Goal: Task Accomplishment & Management: Manage account settings

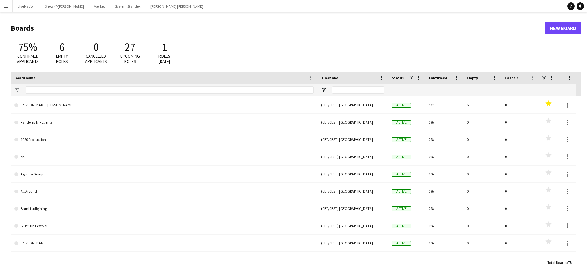
type input "***"
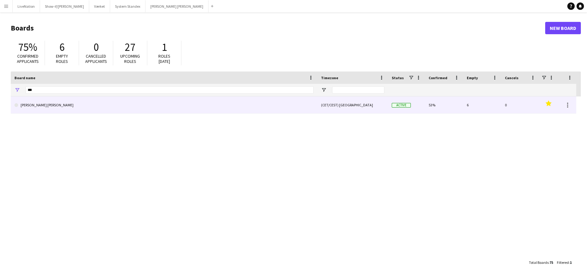
click at [42, 105] on link "[PERSON_NAME] [PERSON_NAME]" at bounding box center [163, 104] width 299 height 17
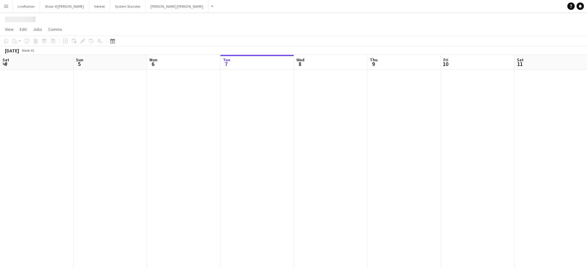
scroll to position [0, 147]
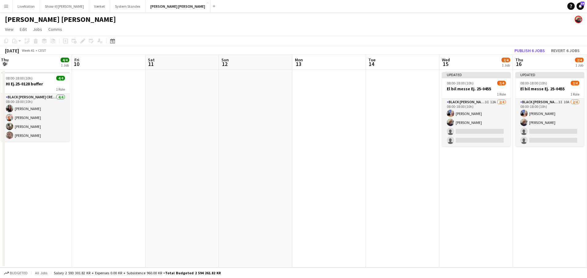
drag, startPoint x: 432, startPoint y: 63, endPoint x: 267, endPoint y: 63, distance: 165.5
click at [248, 64] on app-calendar-viewport "Mon 6 4/4 1 Job Tue 7 4/4 1 Job Wed 8 4/4 1 Job Thu 9 4/4 1 Job Fri 10 Sat 11 S…" at bounding box center [293, 161] width 587 height 212
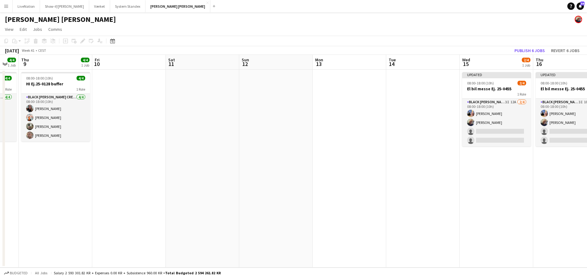
drag, startPoint x: 326, startPoint y: 65, endPoint x: 250, endPoint y: 70, distance: 76.5
click at [241, 72] on app-calendar-viewport "Mon 6 4/4 1 Job Tue 7 4/4 1 Job Wed 8 4/4 1 Job Thu 9 4/4 1 Job Fri 10 Sat 11 S…" at bounding box center [293, 161] width 587 height 212
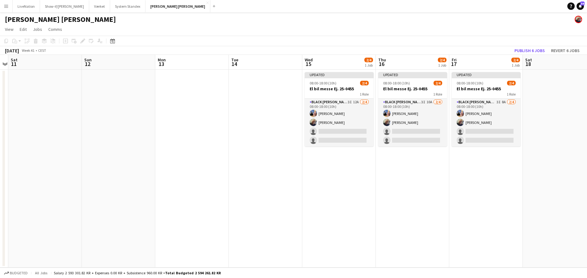
drag, startPoint x: 273, startPoint y: 70, endPoint x: 216, endPoint y: 71, distance: 56.9
click at [212, 72] on app-calendar-viewport "Wed 8 4/4 1 Job Thu 9 4/4 1 Job Fri 10 Sat 11 Sun 12 Mon 13 Tue 14 Wed 15 2/4 1…" at bounding box center [293, 161] width 587 height 212
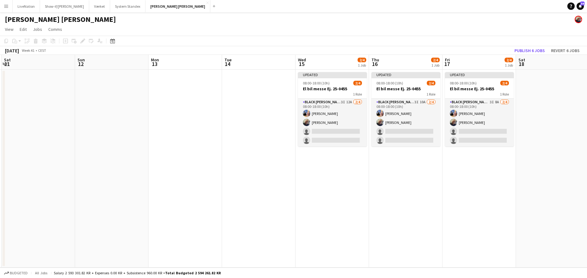
drag, startPoint x: 275, startPoint y: 71, endPoint x: 211, endPoint y: 73, distance: 63.4
click at [211, 73] on app-calendar-viewport "Wed 8 4/4 1 Job Thu 9 4/4 1 Job Fri 10 Sat 11 Sun 12 Mon 13 Tue 14 Wed 15 2/4 1…" at bounding box center [293, 161] width 587 height 212
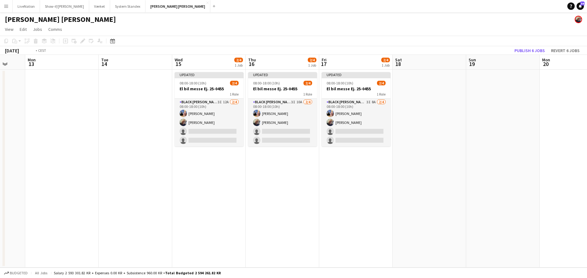
scroll to position [0, 226]
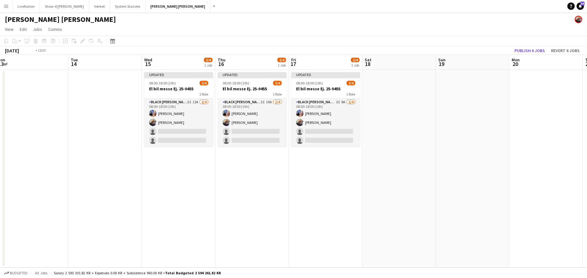
drag, startPoint x: 319, startPoint y: 63, endPoint x: 284, endPoint y: 62, distance: 34.8
click at [258, 62] on app-calendar-viewport "Fri 10 Sat 11 Sun 12 Mon 13 Tue 14 Wed 15 2/4 1 Job Thu 16 2/4 1 Job Fri 17 2/4…" at bounding box center [293, 161] width 587 height 212
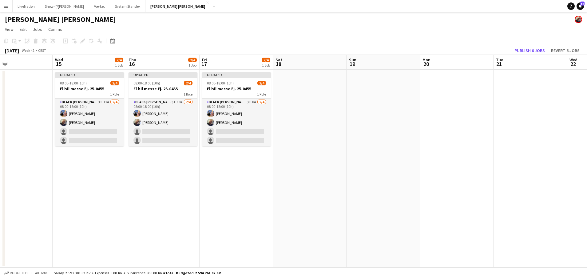
drag, startPoint x: 397, startPoint y: 64, endPoint x: 340, endPoint y: 71, distance: 57.4
click at [316, 69] on app-calendar-viewport "Sun 12 Mon 13 Tue 14 Wed 15 2/4 1 Job Thu 16 2/4 1 Job Fri 17 2/4 1 Job Sat 18 …" at bounding box center [293, 161] width 587 height 212
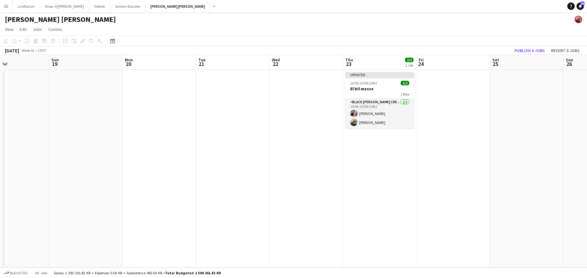
drag, startPoint x: 520, startPoint y: 68, endPoint x: 256, endPoint y: 75, distance: 264.1
click at [222, 81] on app-calendar-viewport "Wed 15 2/4 1 Job Thu 16 2/4 1 Job Fri 17 2/4 1 Job Sat 18 Sun 19 Mon 20 Tue 21 …" at bounding box center [293, 161] width 587 height 212
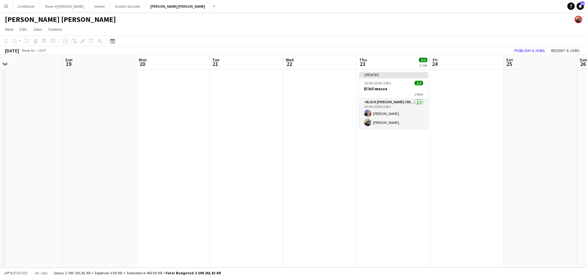
drag, startPoint x: 523, startPoint y: 64, endPoint x: 534, endPoint y: 86, distance: 25.0
click at [535, 90] on app-calendar-viewport "Thu 16 2/4 1 Job Fri 17 2/4 1 Job Sat 18 Sun 19 Mon 20 Tue 21 Wed 22 Thu 23 2/2…" at bounding box center [293, 161] width 587 height 212
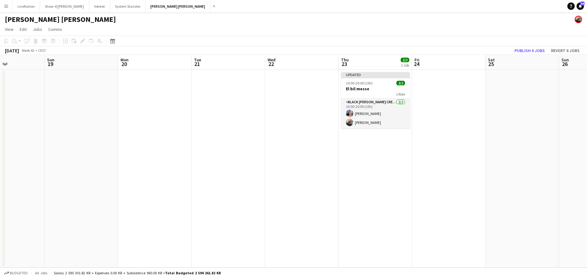
drag, startPoint x: 179, startPoint y: 64, endPoint x: 305, endPoint y: 73, distance: 126.4
click at [305, 73] on app-calendar-viewport "Thu 16 2/4 1 Job Fri 17 2/4 1 Job Sat 18 Sun 19 Mon 20 Tue 21 Wed 22 Thu 23 2/2…" at bounding box center [293, 161] width 587 height 212
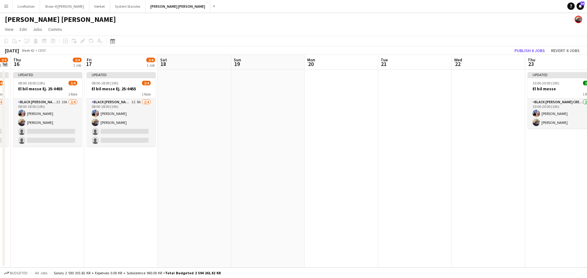
click at [255, 63] on app-calendar-viewport "Tue 14 Wed 15 2/4 1 Job Thu 16 2/4 1 Job Fri 17 2/4 1 Job Sat 18 Sun 19 Mon 20 …" at bounding box center [293, 161] width 587 height 212
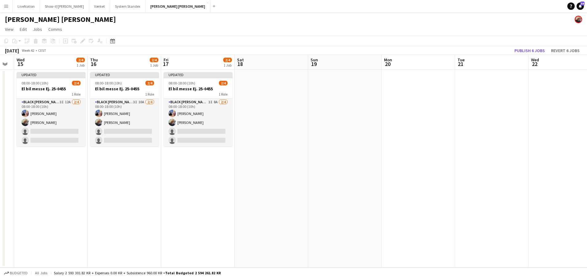
scroll to position [0, 136]
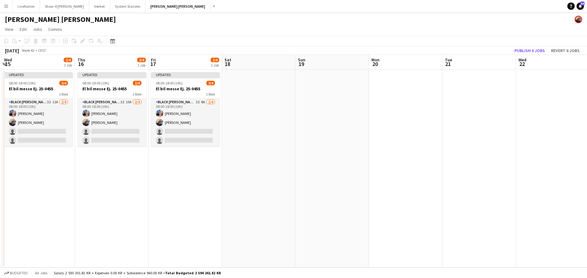
drag, startPoint x: 252, startPoint y: 63, endPoint x: 281, endPoint y: 61, distance: 29.1
click at [283, 61] on app-calendar-viewport "Mon 13 Tue 14 Wed 15 2/4 1 Job Thu 16 2/4 1 Job Fri 17 2/4 1 Job Sat 18 Sun 19 …" at bounding box center [293, 161] width 587 height 212
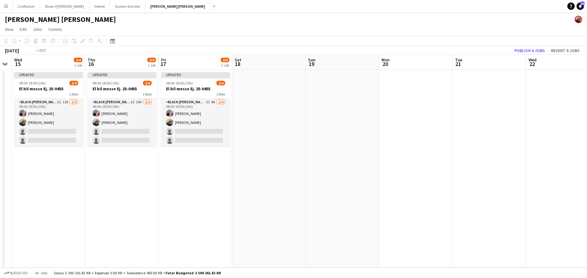
drag, startPoint x: 124, startPoint y: 66, endPoint x: 300, endPoint y: 65, distance: 175.7
click at [343, 66] on app-calendar-viewport "Mon 13 Tue 14 Wed 15 2/4 1 Job Thu 16 2/4 1 Job Fri 17 2/4 1 Job Sat 18 Sun 19 …" at bounding box center [293, 161] width 587 height 212
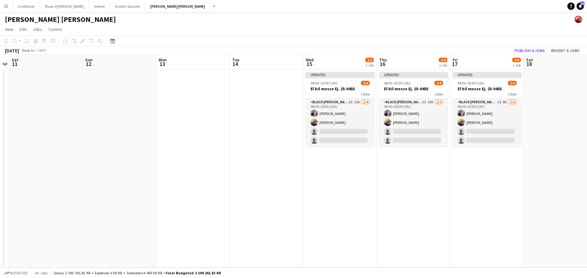
drag, startPoint x: 213, startPoint y: 62, endPoint x: 306, endPoint y: 62, distance: 93.5
click at [367, 65] on app-calendar-viewport "Thu 9 4/4 1 Job Fri 10 Sat 11 Sun 12 Mon 13 Tue 14 Wed 15 2/4 1 Job Thu 16 2/4 …" at bounding box center [293, 161] width 587 height 212
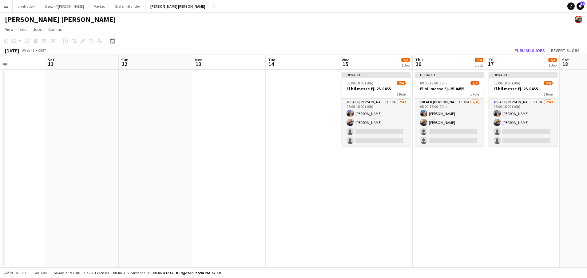
drag, startPoint x: 214, startPoint y: 61, endPoint x: 311, endPoint y: 63, distance: 96.3
click at [311, 63] on app-calendar-viewport "Wed 8 4/4 1 Job Thu 9 4/4 1 Job Fri 10 Sat 11 Sun 12 Mon 13 Tue 14 Wed 15 2/4 1…" at bounding box center [293, 161] width 587 height 212
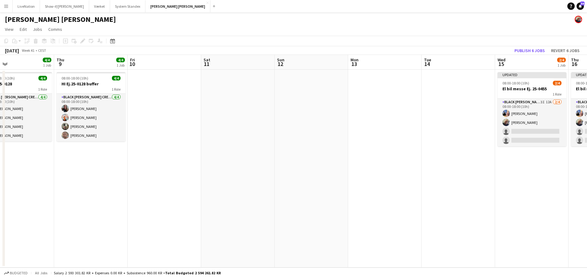
scroll to position [0, 183]
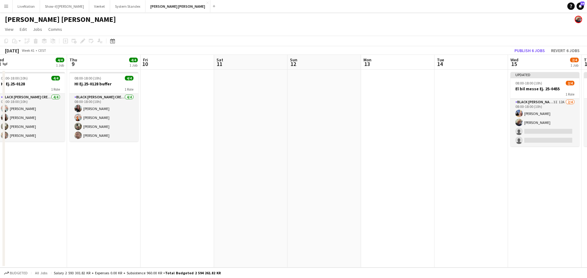
drag, startPoint x: 221, startPoint y: 66, endPoint x: 237, endPoint y: 66, distance: 15.7
click at [222, 66] on app-calendar-viewport "Sun 5 Mon 6 4/4 1 Job Tue 7 4/4 1 Job Wed 8 4/4 1 Job Thu 9 4/4 1 Job Fri 10 Sa…" at bounding box center [293, 161] width 587 height 212
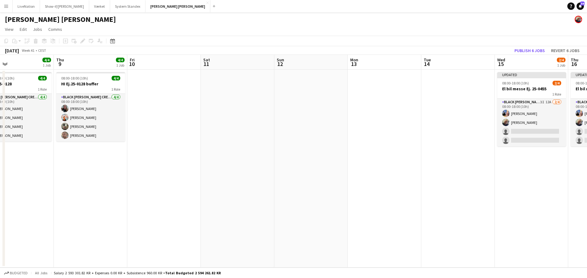
scroll to position [0, 244]
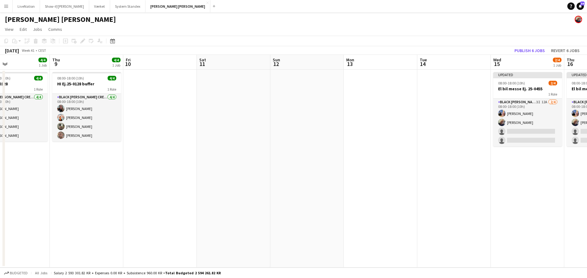
drag, startPoint x: 390, startPoint y: 66, endPoint x: 377, endPoint y: 68, distance: 13.0
click at [378, 68] on app-calendar-viewport "Sun 5 Mon 6 4/4 1 Job Tue 7 4/4 1 Job Wed 8 4/4 1 Job Thu 9 4/4 1 Job Fri 10 Sa…" at bounding box center [293, 161] width 587 height 212
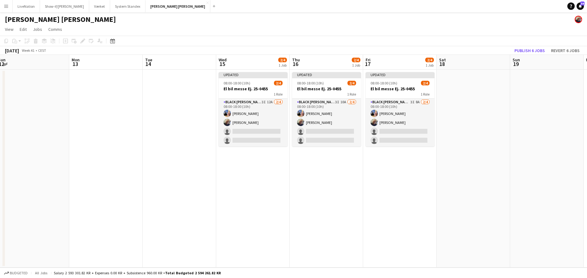
drag, startPoint x: 390, startPoint y: 62, endPoint x: 138, endPoint y: 66, distance: 252.0
click at [112, 71] on app-calendar-viewport "Thu 9 4/4 1 Job Fri 10 Sat 11 Sun 12 Mon 13 Tue 14 Wed 15 2/4 1 Job Thu 16 2/4 …" at bounding box center [293, 161] width 587 height 212
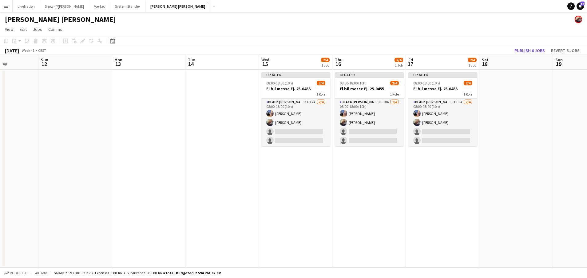
drag, startPoint x: 481, startPoint y: 63, endPoint x: 525, endPoint y: 97, distance: 55.9
click at [526, 97] on app-calendar-viewport "Thu 9 4/4 1 Job Fri 10 Sat 11 Sun 12 Mon 13 Tue 14 Wed 15 2/4 1 Job Thu 16 2/4 …" at bounding box center [293, 161] width 587 height 212
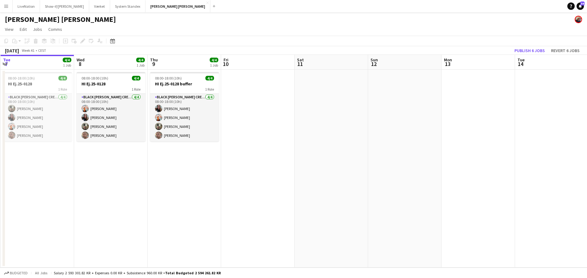
drag, startPoint x: 81, startPoint y: 61, endPoint x: 427, endPoint y: 68, distance: 345.9
click at [425, 69] on app-calendar-viewport "Sun 5 Mon 6 4/4 1 Job Tue 7 4/4 1 Job Wed 8 4/4 1 Job Thu 9 4/4 1 Job Fri 10 Sa…" at bounding box center [293, 161] width 587 height 212
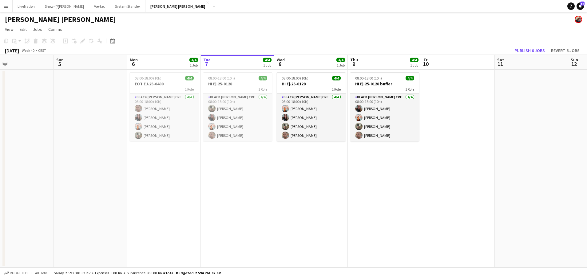
drag, startPoint x: 115, startPoint y: 60, endPoint x: 305, endPoint y: 61, distance: 189.2
click at [308, 61] on app-calendar-viewport "Thu 2 Fri 3 Sat 4 Sun 5 Mon 6 4/4 1 Job Tue 7 4/4 1 Job Wed 8 4/4 1 Job Thu 9 4…" at bounding box center [293, 161] width 587 height 212
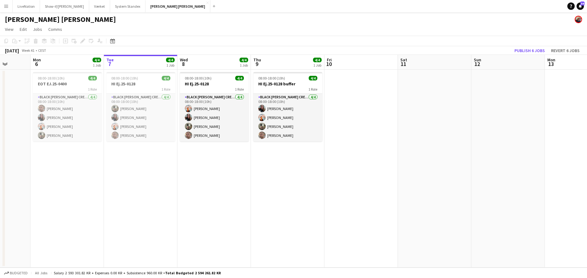
drag, startPoint x: 469, startPoint y: 65, endPoint x: 321, endPoint y: 81, distance: 149.5
click at [239, 80] on app-calendar-viewport "Fri 3 Sat 4 Sun 5 Mon 6 4/4 1 Job Tue 7 4/4 1 Job Wed 8 4/4 1 Job Thu 9 4/4 1 J…" at bounding box center [293, 161] width 587 height 212
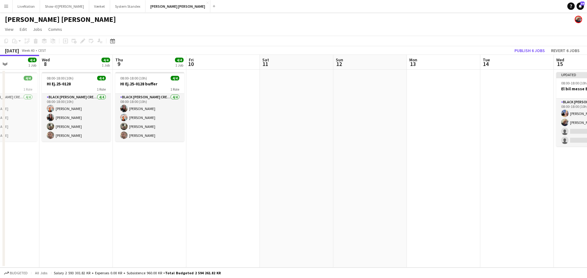
drag, startPoint x: 438, startPoint y: 80, endPoint x: 182, endPoint y: 67, distance: 256.9
click at [158, 68] on app-calendar-viewport "Sun 5 Mon 6 4/4 1 Job Tue 7 4/4 1 Job Wed 8 4/4 1 Job Thu 9 4/4 1 Job Fri 10 Sa…" at bounding box center [293, 161] width 587 height 212
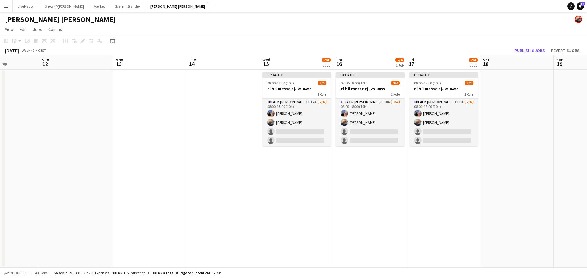
scroll to position [0, 180]
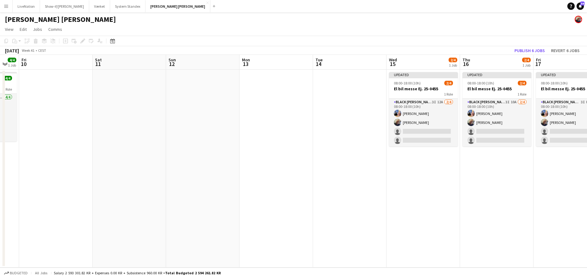
drag, startPoint x: 77, startPoint y: 66, endPoint x: 204, endPoint y: 76, distance: 128.1
click at [204, 76] on app-calendar-viewport "Wed 8 4/4 1 Job Thu 9 4/4 1 Job Fri 10 Sat 11 Sun 12 Mon 13 Tue 14 Wed 15 2/4 1…" at bounding box center [293, 161] width 587 height 212
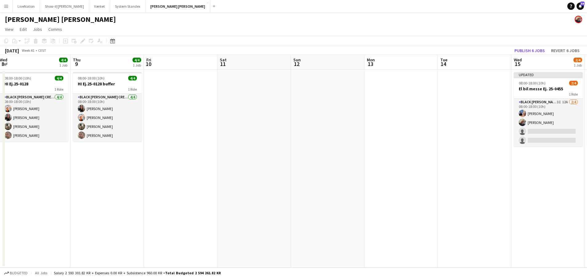
scroll to position [0, 153]
drag, startPoint x: 70, startPoint y: 65, endPoint x: 169, endPoint y: 80, distance: 99.3
click at [187, 79] on app-calendar-viewport "Mon 6 4/4 1 Job Tue 7 4/4 1 Job Wed 8 4/4 1 Job Thu 9 4/4 1 Job Fri 10 Sat 11 S…" at bounding box center [293, 161] width 587 height 212
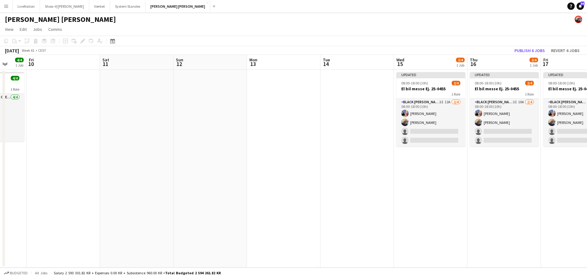
drag, startPoint x: 220, startPoint y: 65, endPoint x: 196, endPoint y: 53, distance: 27.0
click at [118, 59] on app-calendar-viewport "Tue 7 4/4 1 Job Wed 8 4/4 1 Job Thu 9 4/4 1 Job Fri 10 Sat 11 Sun 12 Mon 13 Tue…" at bounding box center [293, 161] width 587 height 212
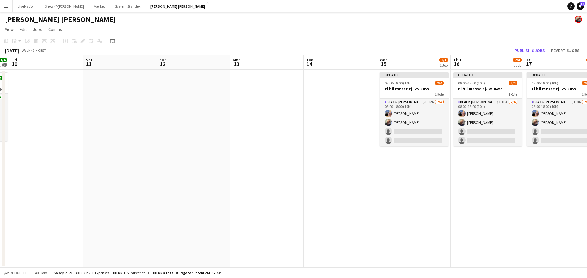
drag, startPoint x: 268, startPoint y: 62, endPoint x: 239, endPoint y: 61, distance: 28.9
click at [213, 62] on app-calendar-viewport "Tue 7 4/4 1 Job Wed 8 4/4 1 Job Thu 9 4/4 1 Job Fri 10 Sat 11 Sun 12 Mon 13 Tue…" at bounding box center [293, 161] width 587 height 212
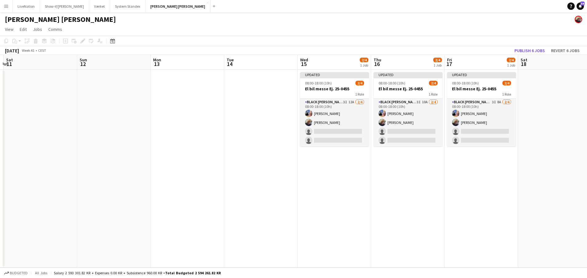
drag, startPoint x: 298, startPoint y: 62, endPoint x: 100, endPoint y: 43, distance: 198.7
click at [87, 43] on app-calendar "Copy Paste Paste Command V Paste with crew Command Shift V Paste linked Job [GE…" at bounding box center [293, 151] width 587 height 231
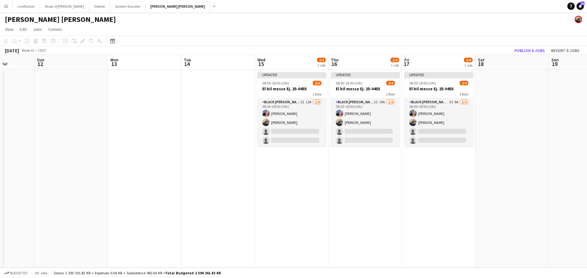
drag, startPoint x: 317, startPoint y: 63, endPoint x: 270, endPoint y: 63, distance: 47.1
click at [262, 65] on app-calendar-viewport "Thu 9 4/4 1 Job Fri 10 Sat 11 Sun 12 Mon 13 Tue 14 Wed 15 2/4 1 Job Thu 16 2/4 …" at bounding box center [293, 161] width 587 height 212
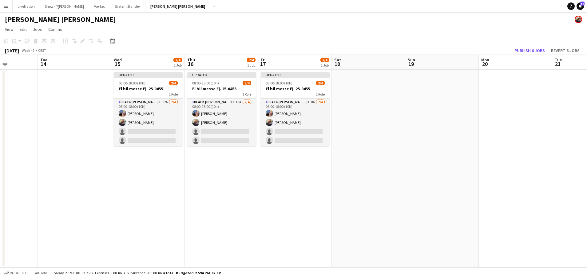
drag, startPoint x: 333, startPoint y: 70, endPoint x: 268, endPoint y: 62, distance: 65.0
click at [216, 58] on app-calendar-viewport "Sat 11 Sun 12 Mon 13 Tue 14 Wed 15 2/4 1 Job Thu 16 2/4 1 Job Fri 17 2/4 1 Job …" at bounding box center [293, 161] width 587 height 212
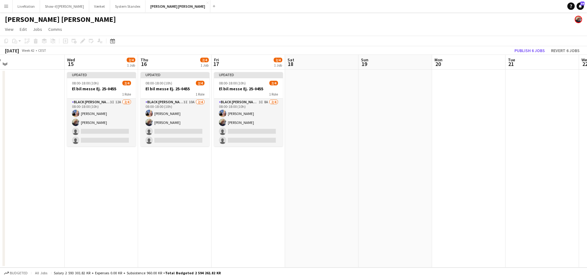
drag, startPoint x: 365, startPoint y: 66, endPoint x: 392, endPoint y: 68, distance: 27.8
click at [392, 68] on app-calendar-viewport "Sun 12 Mon 13 Tue 14 Wed 15 2/4 1 Job Thu 16 2/4 1 Job Fri 17 2/4 1 Job Sat 18 …" at bounding box center [293, 161] width 587 height 212
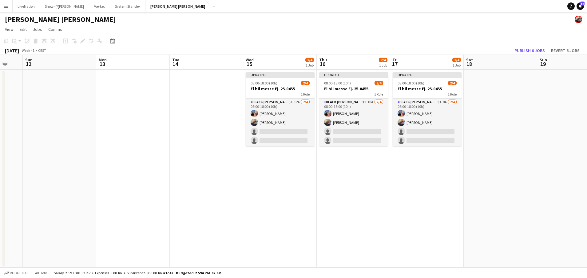
drag, startPoint x: 33, startPoint y: 66, endPoint x: 210, endPoint y: 66, distance: 176.9
click at [218, 66] on app-calendar-viewport "Fri 10 Sat 11 Sun 12 Mon 13 Tue 14 Wed 15 2/4 1 Job Thu 16 2/4 1 Job Fri 17 2/4…" at bounding box center [293, 161] width 587 height 212
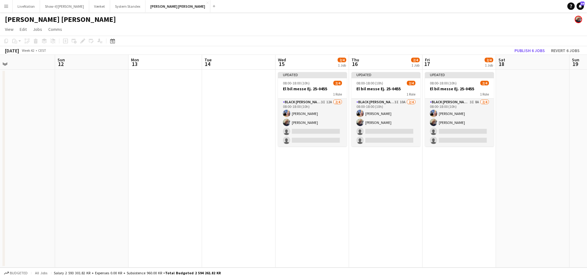
drag, startPoint x: 172, startPoint y: 70, endPoint x: 216, endPoint y: 69, distance: 44.6
click at [214, 69] on app-calendar-viewport "Thu 9 4/4 1 Job Fri 10 Sat 11 Sun 12 Mon 13 Tue 14 Wed 15 2/4 1 Job Thu 16 2/4 …" at bounding box center [293, 161] width 587 height 212
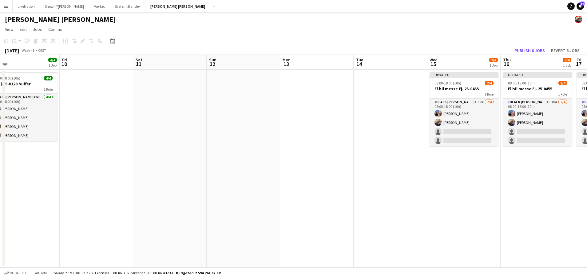
drag, startPoint x: 85, startPoint y: 62, endPoint x: 196, endPoint y: 54, distance: 111.0
click at [199, 55] on app-calendar-viewport "Tue 7 4/4 1 Job Wed 8 4/4 1 Job Thu 9 4/4 1 Job Fri 10 Sat 11 Sun 12 Mon 13 Tue…" at bounding box center [293, 161] width 587 height 212
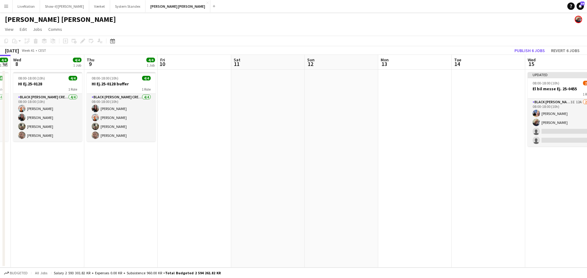
scroll to position [0, 158]
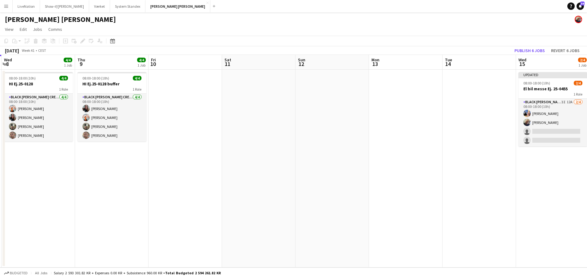
drag, startPoint x: 142, startPoint y: 55, endPoint x: 262, endPoint y: 58, distance: 120.6
click at [272, 58] on app-calendar-viewport "Mon 6 4/4 1 Job Tue 7 4/4 1 Job Wed 8 4/4 1 Job Thu 9 4/4 1 Job Fri 10 Sat 11 S…" at bounding box center [293, 161] width 587 height 212
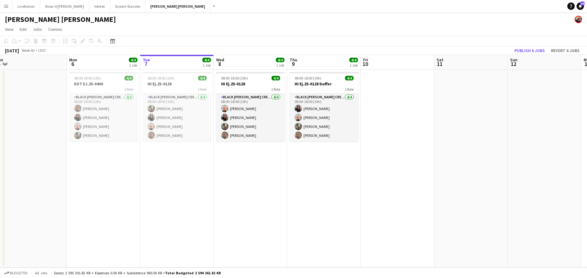
drag, startPoint x: 150, startPoint y: 64, endPoint x: 221, endPoint y: 66, distance: 71.1
click at [226, 65] on app-calendar-viewport "Fri 3 Sat 4 Sun 5 Mon 6 4/4 1 Job Tue 7 4/4 1 Job Wed 8 4/4 1 Job Thu 9 4/4 1 J…" at bounding box center [293, 161] width 587 height 212
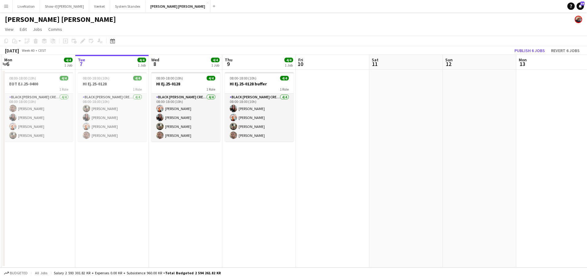
drag, startPoint x: 466, startPoint y: 67, endPoint x: 403, endPoint y: 69, distance: 63.7
click at [403, 69] on app-calendar-viewport "Fri 3 Sat 4 Sun 5 Mon 6 4/4 1 Job Tue 7 4/4 1 Job Wed 8 4/4 1 Job Thu 9 4/4 1 J…" at bounding box center [293, 161] width 587 height 212
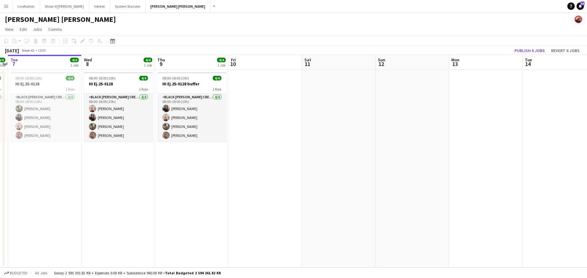
drag, startPoint x: 386, startPoint y: 65, endPoint x: 374, endPoint y: 65, distance: 11.7
click at [362, 66] on app-calendar-viewport "Sat 4 Sun 5 Mon 6 4/4 1 Job Tue 7 4/4 1 Job Wed 8 4/4 1 Job Thu 9 4/4 1 Job Fri…" at bounding box center [293, 161] width 587 height 212
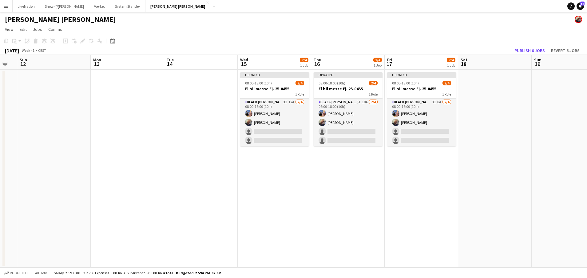
drag, startPoint x: 469, startPoint y: 65, endPoint x: 109, endPoint y: 60, distance: 359.7
click at [109, 60] on app-calendar-viewport "Thu 9 4/4 1 Job Fri 10 Sat 11 Sun 12 Mon 13 Tue 14 Wed 15 2/4 1 Job Thu 16 2/4 …" at bounding box center [293, 161] width 587 height 212
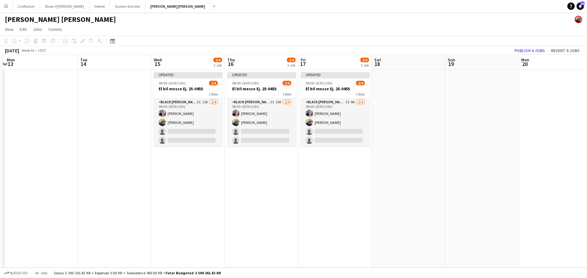
drag, startPoint x: 502, startPoint y: 69, endPoint x: 431, endPoint y: 79, distance: 72.3
click at [432, 80] on app-calendar-viewport "Fri 10 Sat 11 Sun 12 Mon 13 Tue 14 Wed 15 2/4 1 Job Thu 16 2/4 1 Job Fri 17 2/4…" at bounding box center [293, 161] width 587 height 212
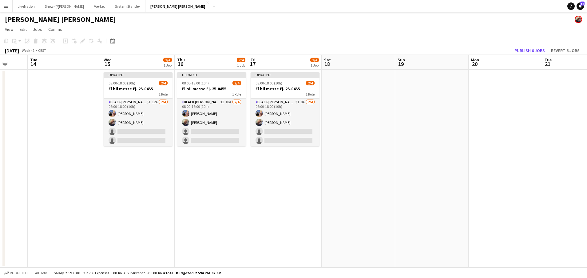
drag, startPoint x: 462, startPoint y: 69, endPoint x: 446, endPoint y: 68, distance: 15.4
click at [447, 69] on app-calendar-viewport "Sat 11 Sun 12 Mon 13 Tue 14 Wed 15 2/4 1 Job Thu 16 2/4 1 Job Fri 17 2/4 1 Job …" at bounding box center [293, 161] width 587 height 212
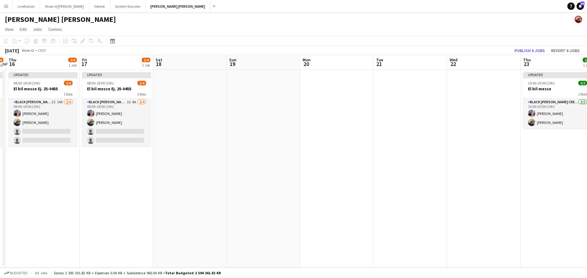
drag, startPoint x: 494, startPoint y: 62, endPoint x: 328, endPoint y: 88, distance: 167.5
click at [328, 83] on app-calendar-viewport "Mon 13 Tue 14 Wed 15 2/4 1 Job Thu 16 2/4 1 Job Fri 17 2/4 1 Job Sat 18 Sun 19 …" at bounding box center [293, 161] width 587 height 212
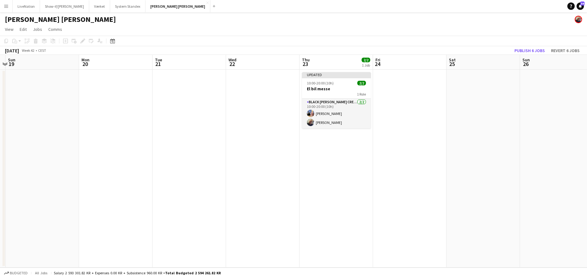
drag, startPoint x: 501, startPoint y: 66, endPoint x: 378, endPoint y: 63, distance: 122.8
click at [287, 74] on app-calendar-viewport "Thu 16 2/4 1 Job Fri 17 2/4 1 Job Sat 18 Sun 19 Mon 20 Tue 21 Wed 22 Thu 23 2/2…" at bounding box center [293, 161] width 587 height 212
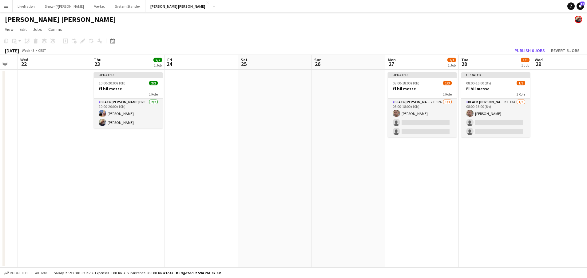
scroll to position [0, 206]
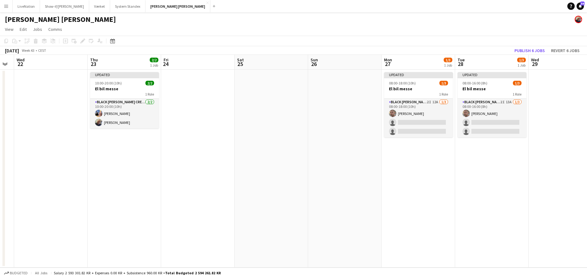
drag, startPoint x: 389, startPoint y: 70, endPoint x: 347, endPoint y: 62, distance: 42.5
click at [229, 68] on app-calendar-viewport "Sun 19 Mon 20 Tue 21 Wed 22 Thu 23 2/2 1 Job Fri 24 Sat 25 Sun 26 Mon 27 1/3 1 …" at bounding box center [293, 161] width 587 height 212
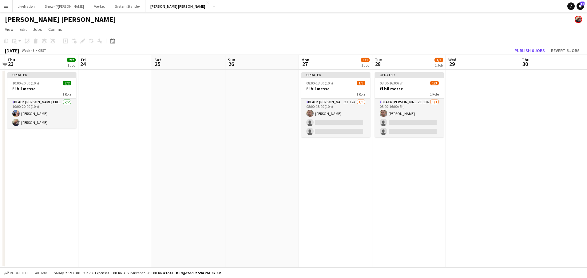
scroll to position [0, 167]
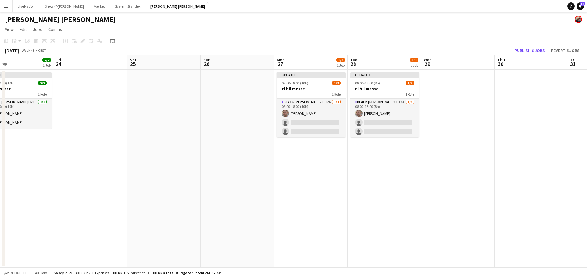
drag, startPoint x: 421, startPoint y: 62, endPoint x: 452, endPoint y: 51, distance: 32.9
click at [469, 53] on app-calendar "Copy Paste Paste Command V Paste with crew Command Shift V Paste linked Job [GE…" at bounding box center [293, 151] width 587 height 231
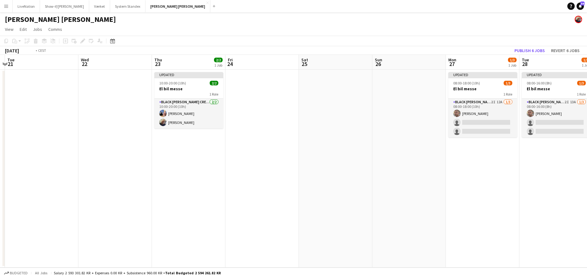
drag, startPoint x: 246, startPoint y: 63, endPoint x: 336, endPoint y: 62, distance: 89.8
click at [336, 62] on app-calendar-viewport "Sun 19 Mon 20 Tue 21 Wed 22 Thu 23 2/2 1 Job Fri 24 Sat 25 Sun 26 Mon 27 1/3 1 …" at bounding box center [293, 161] width 587 height 212
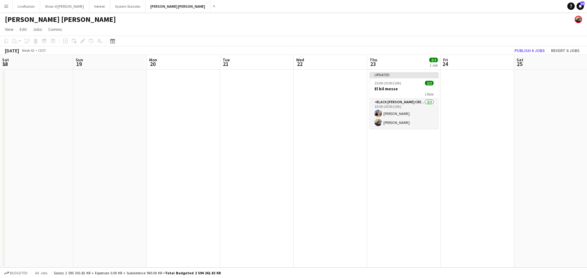
drag, startPoint x: 206, startPoint y: 66, endPoint x: 315, endPoint y: 66, distance: 109.2
click at [315, 66] on app-calendar-viewport "Thu 16 2/4 1 Job Fri 17 2/4 1 Job Sat 18 Sun 19 Mon 20 Tue 21 Wed 22 Thu 23 2/2…" at bounding box center [293, 161] width 587 height 212
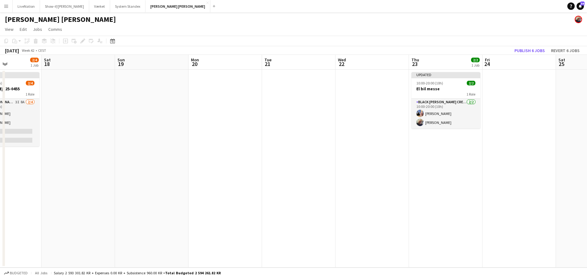
drag, startPoint x: 212, startPoint y: 63, endPoint x: 299, endPoint y: 58, distance: 87.2
click at [328, 59] on app-calendar-viewport "Wed 15 2/4 1 Job Thu 16 2/4 1 Job Fri 17 2/4 1 Job Sat 18 Sun 19 Mon 20 Tue 21 …" at bounding box center [293, 161] width 587 height 212
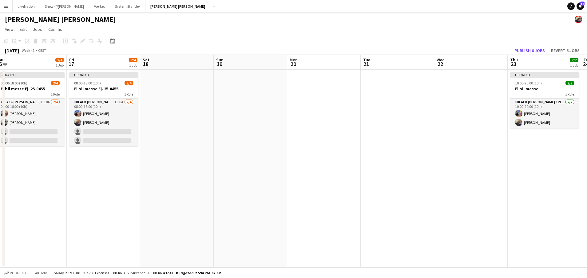
drag, startPoint x: 344, startPoint y: 62, endPoint x: 292, endPoint y: 60, distance: 52.1
click at [340, 62] on app-calendar-viewport "Tue 14 Wed 15 2/4 1 Job Thu 16 2/4 1 Job Fri 17 2/4 1 Job Sat 18 Sun 19 Mon 20 …" at bounding box center [293, 161] width 587 height 212
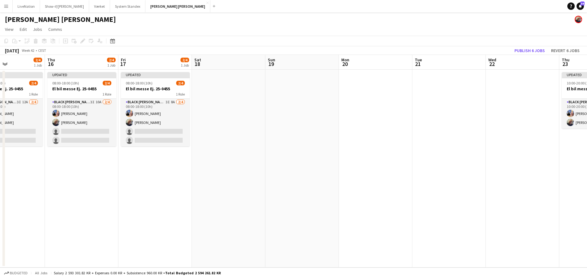
drag, startPoint x: 255, startPoint y: 61, endPoint x: 378, endPoint y: 62, distance: 123.7
click at [382, 62] on app-calendar-viewport "Mon 13 Tue 14 Wed 15 2/4 1 Job Thu 16 2/4 1 Job Fri 17 2/4 1 Job Sat 18 Sun 19 …" at bounding box center [293, 161] width 587 height 212
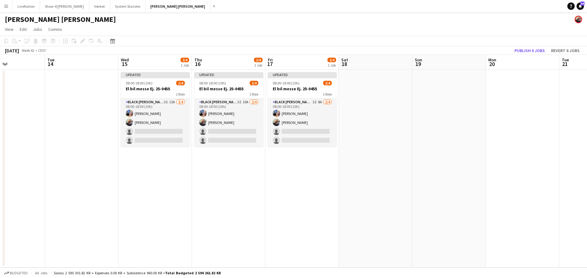
scroll to position [0, 176]
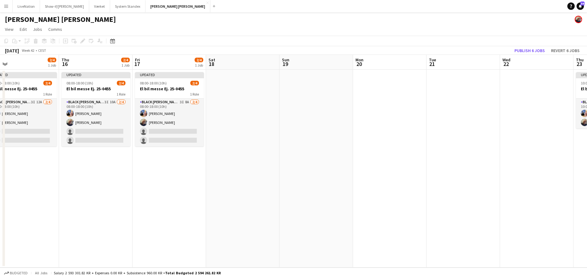
drag, startPoint x: 437, startPoint y: 67, endPoint x: 318, endPoint y: 70, distance: 119.4
click at [336, 72] on app-calendar-viewport "Sun 12 Mon 13 Tue 14 Wed 15 2/4 1 Job Thu 16 2/4 1 Job Fri 17 2/4 1 Job Sat 18 …" at bounding box center [293, 161] width 587 height 212
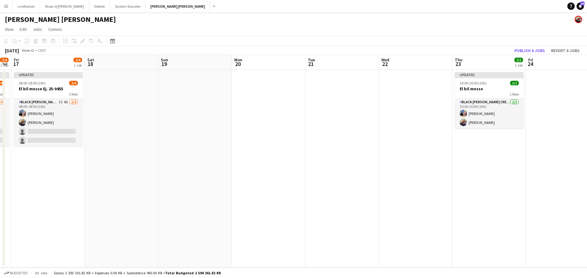
drag, startPoint x: 520, startPoint y: 65, endPoint x: 479, endPoint y: 51, distance: 43.2
click at [587, 48] on html "Menu Boards Boards Boards All jobs Status Workforce Workforce My Workforce Recr…" at bounding box center [293, 139] width 587 height 278
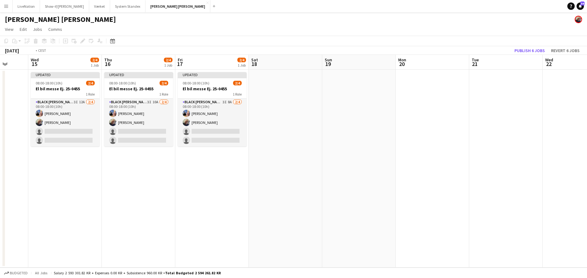
drag, startPoint x: 409, startPoint y: 70, endPoint x: 477, endPoint y: 60, distance: 68.1
click at [465, 62] on app-calendar-viewport "Mon 13 Tue 14 Wed 15 2/4 1 Job Thu 16 2/4 1 Job Fri 17 2/4 1 Job Sat 18 Sun 19 …" at bounding box center [293, 161] width 587 height 212
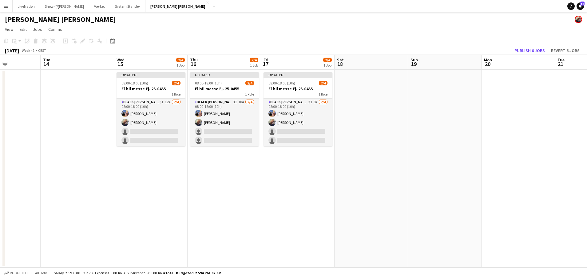
drag, startPoint x: 137, startPoint y: 69, endPoint x: 78, endPoint y: 74, distance: 58.4
click at [66, 75] on app-calendar-viewport "Sat 11 Sun 12 Mon 13 Tue 14 Wed 15 2/4 1 Job Thu 16 2/4 1 Job Fri 17 2/4 1 Job …" at bounding box center [293, 161] width 587 height 212
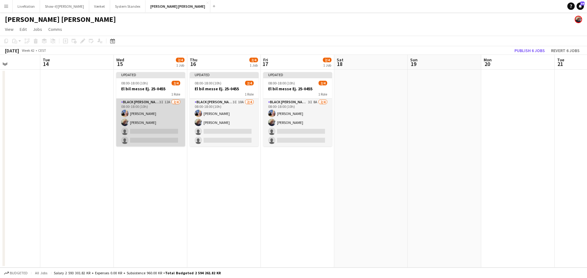
click at [162, 101] on app-card-role "Black [PERSON_NAME] Crew ([PERSON_NAME]) 3I 12A [DATE] 08:00-18:00 (10h) [PERSO…" at bounding box center [150, 122] width 69 height 48
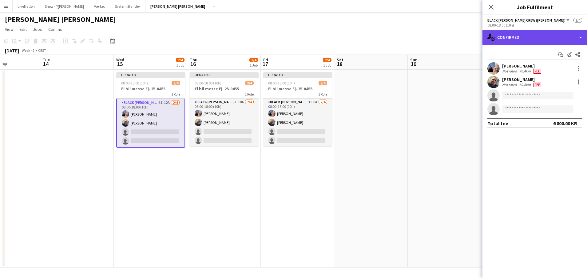
click at [578, 36] on div "single-neutral-actions-check-2 Confirmed" at bounding box center [535, 37] width 105 height 15
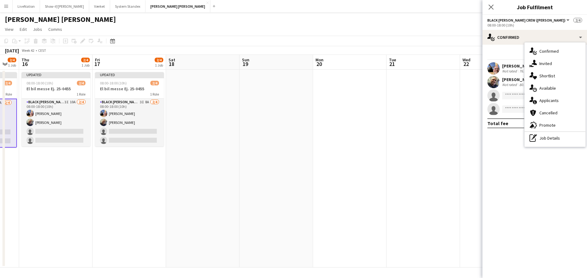
drag, startPoint x: 441, startPoint y: 61, endPoint x: 278, endPoint y: 82, distance: 164.4
click at [273, 83] on app-calendar-viewport "Mon 13 Tue 14 Wed 15 2/4 1 Job Thu 16 2/4 1 Job Fri 17 2/4 1 Job Sat 18 Sun 19 …" at bounding box center [293, 161] width 587 height 212
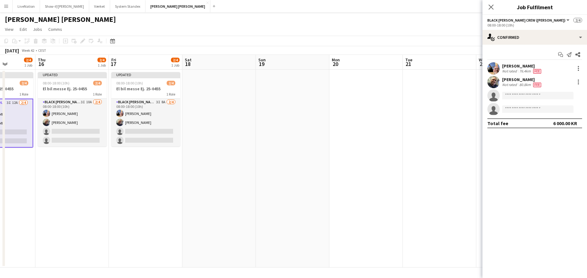
drag, startPoint x: 379, startPoint y: 63, endPoint x: 266, endPoint y: 78, distance: 114.8
click at [263, 78] on app-calendar-viewport "Mon 13 Tue 14 Wed 15 2/4 1 Job Thu 16 2/4 1 Job Fri 17 2/4 1 Job Sat 18 Sun 19 …" at bounding box center [293, 161] width 587 height 212
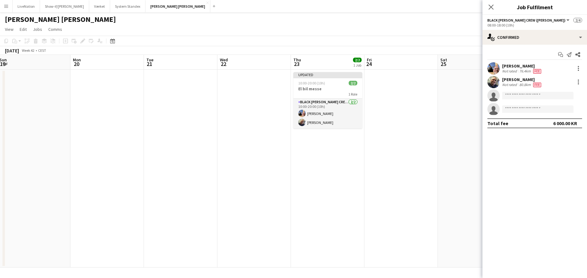
drag, startPoint x: 299, startPoint y: 71, endPoint x: 218, endPoint y: 78, distance: 81.5
click at [218, 78] on app-calendar-viewport "Thu 16 2/4 1 Job Fri 17 2/4 1 Job Sat 18 Sun 19 Mon 20 Tue 21 Wed 22 Thu 23 2/2…" at bounding box center [293, 161] width 587 height 212
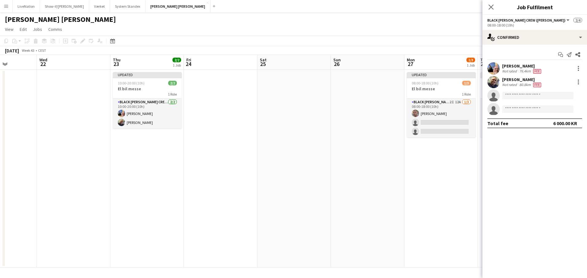
drag, startPoint x: 316, startPoint y: 66, endPoint x: 242, endPoint y: 71, distance: 75.0
click at [241, 71] on app-calendar-viewport "Sat 18 Sun 19 Mon 20 Tue 21 Wed 22 Thu 23 2/2 1 Job Fri 24 Sat 25 Sun 26 Mon 27…" at bounding box center [293, 161] width 587 height 212
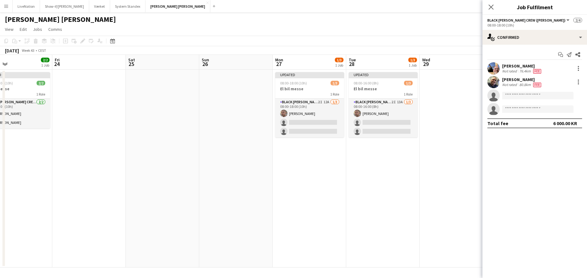
scroll to position [0, 242]
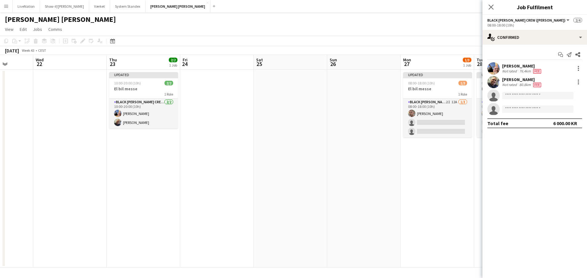
drag, startPoint x: 303, startPoint y: 64, endPoint x: 321, endPoint y: 92, distance: 33.7
click at [341, 94] on app-calendar-viewport "Sun 19 Mon 20 Tue 21 Wed 22 Thu 23 2/2 1 Job Fri 24 Sat 25 Sun 26 Mon 27 1/3 1 …" at bounding box center [293, 161] width 587 height 212
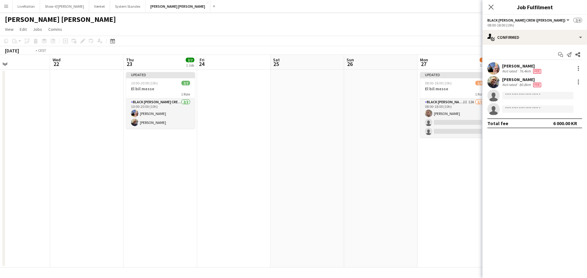
drag, startPoint x: 75, startPoint y: 66, endPoint x: 174, endPoint y: 55, distance: 99.0
click at [220, 55] on app-calendar-viewport "Sun 19 Mon 20 Tue 21 Wed 22 Thu 23 2/2 1 Job Fri 24 Sat 25 Sun 26 Mon 27 1/3 1 …" at bounding box center [293, 161] width 587 height 212
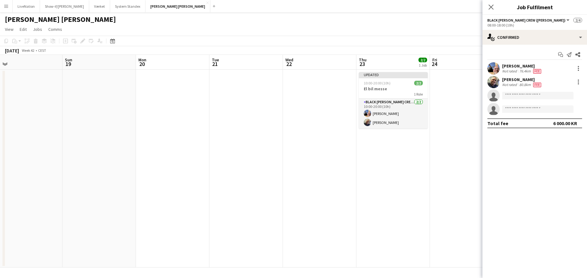
drag, startPoint x: 174, startPoint y: 62, endPoint x: 214, endPoint y: 59, distance: 39.8
click at [216, 59] on app-calendar-viewport "Thu 16 2/4 1 Job Fri 17 2/4 1 Job Sat 18 Sun 19 Mon 20 Tue 21 Wed 22 Thu 23 2/2…" at bounding box center [293, 161] width 587 height 212
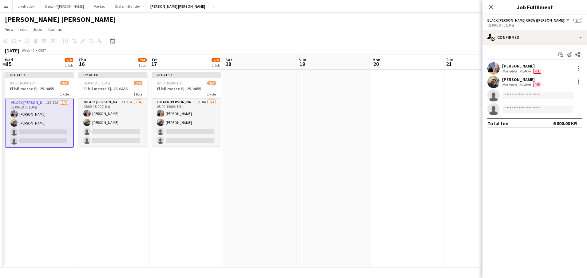
drag, startPoint x: 150, startPoint y: 63, endPoint x: 266, endPoint y: 48, distance: 117.0
click at [270, 47] on app-calendar "Copy Paste Paste Command V Paste with crew Command Shift V Paste linked Job [GE…" at bounding box center [293, 151] width 587 height 231
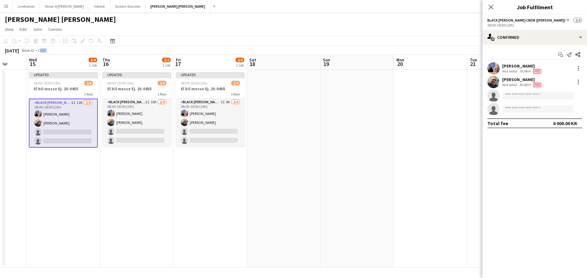
scroll to position [0, 190]
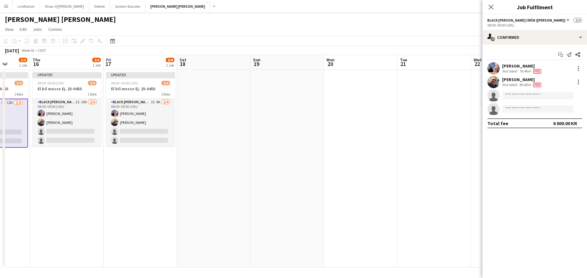
drag, startPoint x: 150, startPoint y: 62, endPoint x: 322, endPoint y: 48, distance: 172.8
click at [328, 47] on app-calendar "Copy Paste Paste Command V Paste with crew Command Shift V Paste linked Job [GE…" at bounding box center [293, 151] width 587 height 231
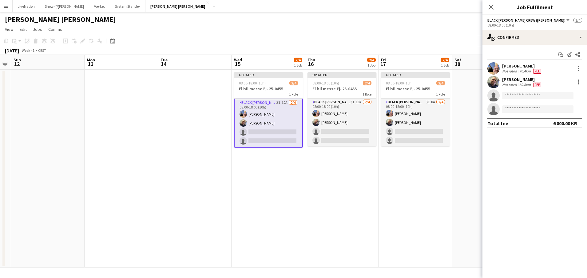
scroll to position [0, 184]
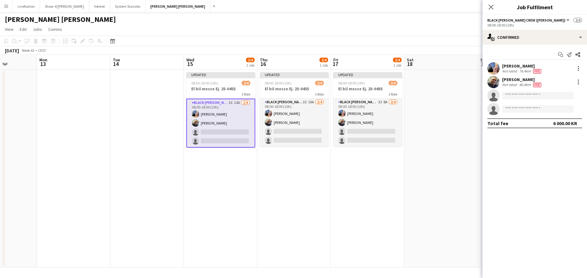
drag, startPoint x: 62, startPoint y: 63, endPoint x: 61, endPoint y: 82, distance: 18.5
click at [0, 77] on html "Menu Boards Boards Boards All jobs Status Workforce Workforce My Workforce Recr…" at bounding box center [293, 139] width 587 height 278
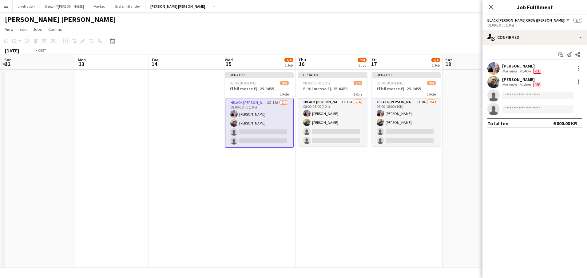
drag, startPoint x: 449, startPoint y: 60, endPoint x: 270, endPoint y: 70, distance: 179.0
click at [270, 70] on app-calendar-viewport "Thu 9 4/4 1 Job Fri 10 Sat 11 Sun 12 Mon 13 Tue 14 Wed 15 2/4 1 Job Thu 16 2/4 …" at bounding box center [293, 161] width 587 height 212
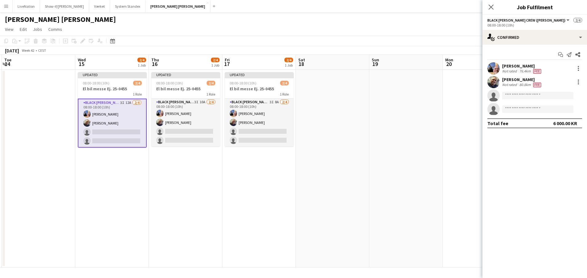
scroll to position [0, 216]
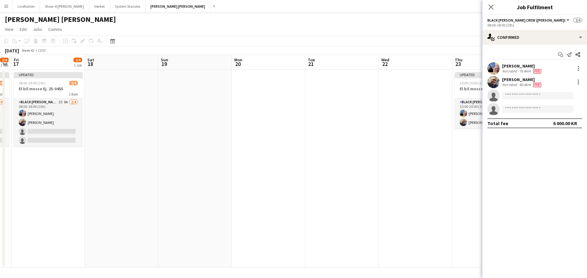
drag, startPoint x: 413, startPoint y: 62, endPoint x: 211, endPoint y: 68, distance: 201.6
click at [199, 70] on app-calendar-viewport "Tue 14 Wed 15 2/4 1 Job Thu 16 2/4 1 Job Fri 17 2/4 1 Job Sat 18 Sun 19 Mon 20 …" at bounding box center [293, 161] width 587 height 212
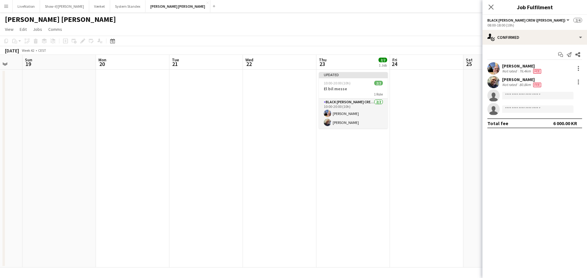
drag, startPoint x: 420, startPoint y: 62, endPoint x: 292, endPoint y: 62, distance: 127.7
click at [285, 63] on app-calendar-viewport "Thu 16 2/4 1 Job Fri 17 2/4 1 Job Sat 18 Sun 19 Mon 20 Tue 21 Wed 22 Thu 23 2/2…" at bounding box center [293, 161] width 587 height 212
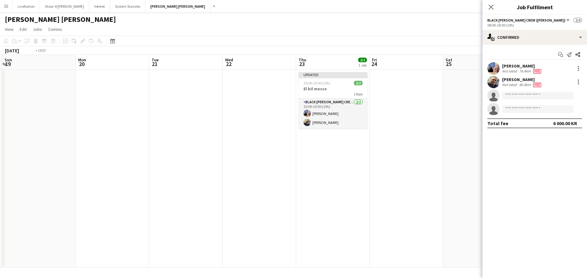
drag, startPoint x: 420, startPoint y: 62, endPoint x: 262, endPoint y: 65, distance: 157.9
click at [259, 65] on app-calendar-viewport "Thu 16 2/4 1 Job Fri 17 2/4 1 Job Sat 18 Sun 19 Mon 20 Tue 21 Wed 22 Thu 23 2/2…" at bounding box center [293, 161] width 587 height 212
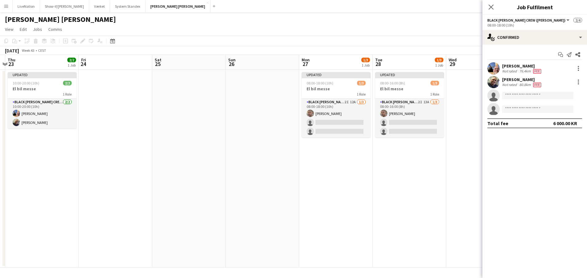
drag, startPoint x: 398, startPoint y: 63, endPoint x: 271, endPoint y: 68, distance: 127.4
click at [264, 68] on app-calendar-viewport "Mon 20 Tue 21 Wed 22 Thu 23 2/2 1 Job Fri 24 Sat 25 Sun 26 Mon 27 1/3 1 Job Tue…" at bounding box center [293, 161] width 587 height 212
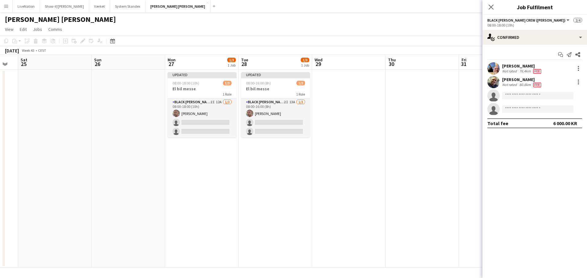
drag, startPoint x: 345, startPoint y: 64, endPoint x: 208, endPoint y: 67, distance: 137.6
click at [208, 68] on app-calendar-viewport "Wed 22 Thu 23 2/2 1 Job Fri 24 Sat 25 Sun 26 Mon 27 1/3 1 Job Tue 28 1/3 1 Job …" at bounding box center [293, 161] width 587 height 212
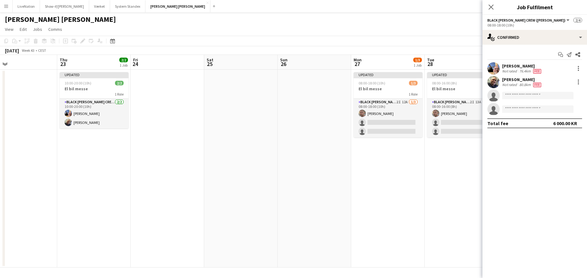
scroll to position [0, 164]
drag, startPoint x: 179, startPoint y: 63, endPoint x: 365, endPoint y: 66, distance: 186.2
click at [365, 66] on app-calendar-viewport "Mon 20 Tue 21 Wed 22 Thu 23 2/2 1 Job Fri 24 Sat 25 Sun 26 Mon 27 1/3 1 Job Tue…" at bounding box center [293, 161] width 587 height 212
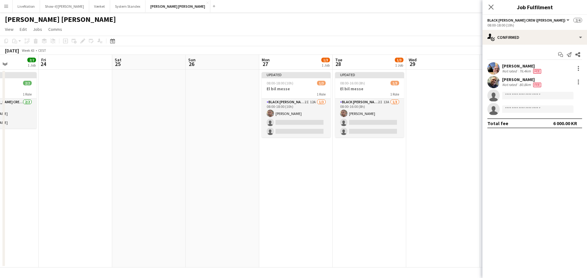
scroll to position [0, 218]
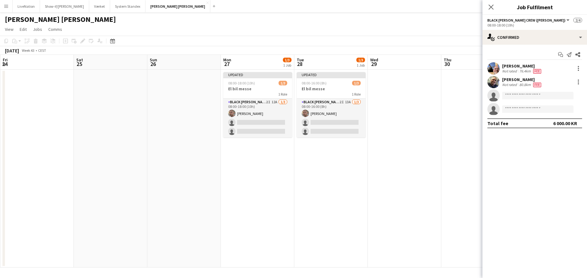
drag, startPoint x: 414, startPoint y: 163, endPoint x: 281, endPoint y: 176, distance: 133.5
click at [284, 176] on app-calendar-viewport "Tue 21 Wed 22 Thu 23 2/2 1 Job Fri 24 Sat 25 Sun 26 Mon 27 1/3 1 Job Tue 28 1/3…" at bounding box center [293, 161] width 587 height 212
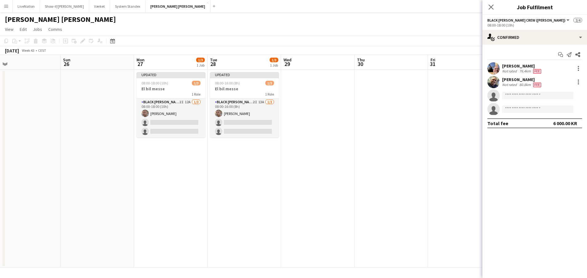
scroll to position [0, 238]
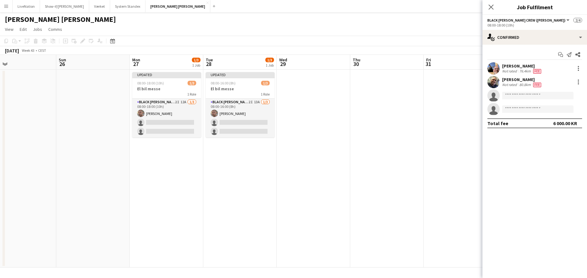
drag, startPoint x: 401, startPoint y: 65, endPoint x: 319, endPoint y: 69, distance: 82.9
click at [319, 69] on app-calendar-viewport "Wed 22 Thu 23 2/2 1 Job Fri 24 Sat 25 Sun 26 Mon 27 1/3 1 Job Tue 28 1/3 1 Job …" at bounding box center [293, 161] width 587 height 212
click at [95, 6] on button "Værket Close" at bounding box center [99, 6] width 21 height 12
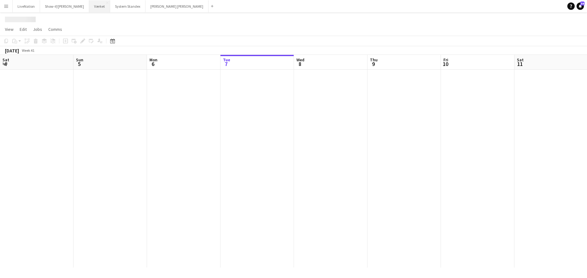
scroll to position [0, 147]
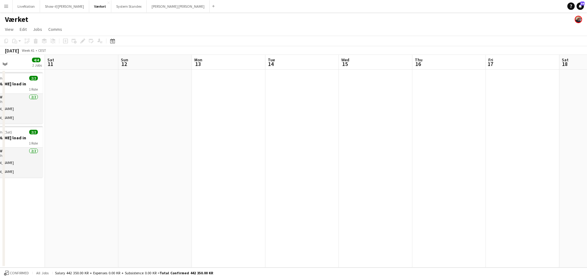
drag, startPoint x: 388, startPoint y: 90, endPoint x: 322, endPoint y: 83, distance: 66.2
click at [81, 94] on app-calendar-viewport "Wed 8 Thu 9 4/4 2 Jobs Fri 10 4/4 2 Jobs Sat 11 Sun 12 Mon 13 Tue 14 Wed 15 Thu…" at bounding box center [293, 161] width 587 height 212
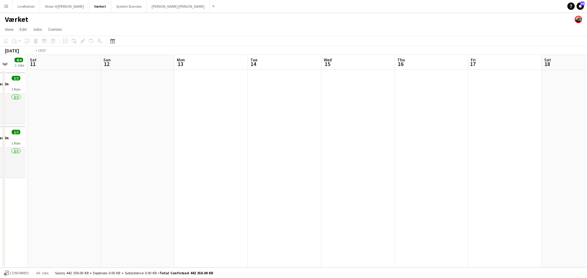
drag, startPoint x: 359, startPoint y: 85, endPoint x: -40, endPoint y: 82, distance: 399.0
click at [0, 82] on html "Menu Boards Boards Boards All jobs Status Workforce Workforce My Workforce Recr…" at bounding box center [293, 139] width 587 height 278
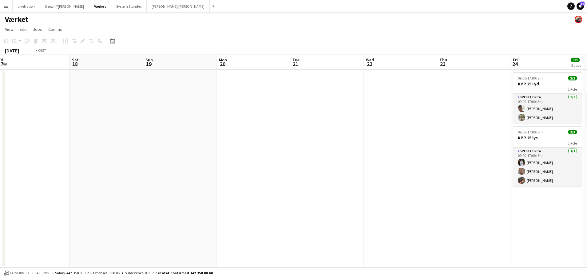
drag, startPoint x: 294, startPoint y: 84, endPoint x: 159, endPoint y: 79, distance: 134.8
click at [46, 78] on app-calendar-viewport "Tue 14 Wed 15 Thu 16 Fri 17 Sat 18 Sun 19 Mon 20 Tue 21 Wed 22 Thu 23 Fri 24 5/…" at bounding box center [293, 161] width 587 height 212
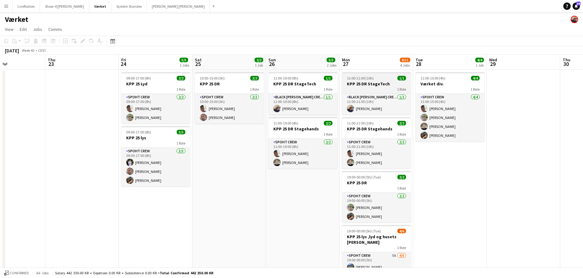
drag, startPoint x: 457, startPoint y: 98, endPoint x: 262, endPoint y: 86, distance: 195.7
click at [262, 87] on app-calendar-viewport "Sun 19 Mon 20 Tue 21 Wed 22 Thu 23 Fri 24 5/5 2 Jobs Sat 25 2/2 1 Job Sun 26 3/…" at bounding box center [291, 195] width 583 height 280
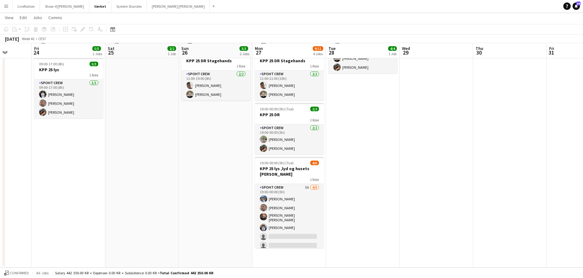
scroll to position [0, 0]
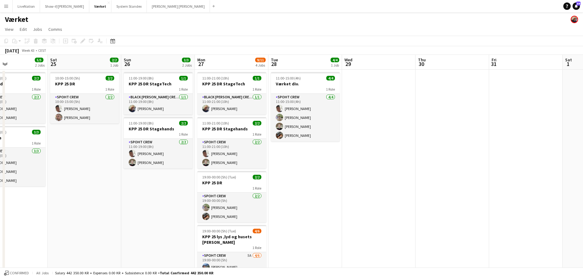
drag, startPoint x: 508, startPoint y: 64, endPoint x: 458, endPoint y: 61, distance: 49.9
click at [234, 54] on app-calendar "Copy Paste Paste Command V Paste with crew Command Shift V Paste linked Job [GE…" at bounding box center [291, 185] width 583 height 299
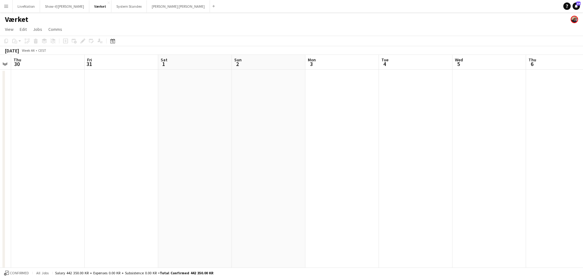
drag, startPoint x: 311, startPoint y: 55, endPoint x: 376, endPoint y: 59, distance: 65.7
click at [297, 58] on app-calendar-viewport "Mon 27 9/11 4 Jobs Tue 28 4/4 1 Job Wed 29 Thu 30 Fri 31 Sat 1 Sun 2 Mon 3 Tue …" at bounding box center [291, 195] width 583 height 280
drag, startPoint x: 260, startPoint y: 56, endPoint x: 401, endPoint y: 65, distance: 141.5
click at [232, 56] on app-calendar-viewport "Wed 29 Thu 30 Fri 31 Sat 1 Sun 2 Mon 3 Tue 4 Wed 5 Thu 6 Fri 7 Sat 8 Sun 9 Mon …" at bounding box center [291, 195] width 583 height 280
drag, startPoint x: 230, startPoint y: 63, endPoint x: 378, endPoint y: 60, distance: 148.0
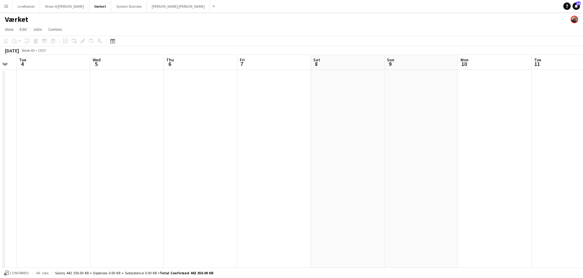
click at [250, 62] on app-calendar-viewport "Sat 1 Sun 2 Mon 3 Tue 4 Wed 5 Thu 6 Fri 7 Sat 8 Sun 9 Mon 10 Tue 11 Wed 12 Thu …" at bounding box center [291, 195] width 583 height 280
drag, startPoint x: 317, startPoint y: 58, endPoint x: 435, endPoint y: 54, distance: 117.3
click at [523, 61] on app-calendar-viewport "Sun 2 Mon 3 Tue 4 Wed 5 Thu 6 Fri 7 Sat 8 Sun 9 Mon 10 Tue 11 Wed 12 Thu 13 Fri…" at bounding box center [291, 195] width 583 height 280
drag, startPoint x: 350, startPoint y: 62, endPoint x: 417, endPoint y: 65, distance: 66.5
click at [447, 69] on app-calendar "Copy Paste Paste Command V Paste with crew Command Shift V Paste linked Job [GE…" at bounding box center [291, 185] width 583 height 299
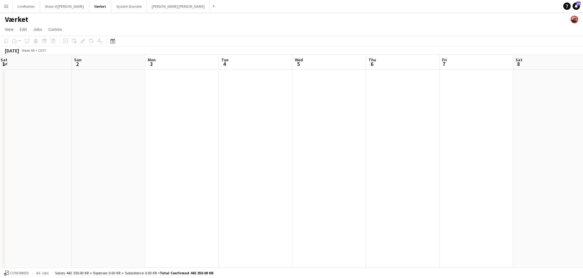
drag, startPoint x: 401, startPoint y: 69, endPoint x: 322, endPoint y: 61, distance: 79.2
click at [449, 70] on app-calendar "Copy Paste Paste Command V Paste with crew Command Shift V Paste linked Job [GE…" at bounding box center [291, 185] width 583 height 299
drag, startPoint x: 288, startPoint y: 64, endPoint x: 276, endPoint y: 68, distance: 13.2
click at [288, 64] on app-calendar-viewport "Thu 30 Fri 31 Sat 1 Sun 2 Mon 3 Tue 4 Wed 5 Thu 6 Fri 7 Sat 8 Sun 9 Mon 10 Tue …" at bounding box center [291, 195] width 583 height 280
drag, startPoint x: 276, startPoint y: 68, endPoint x: 398, endPoint y: 67, distance: 122.5
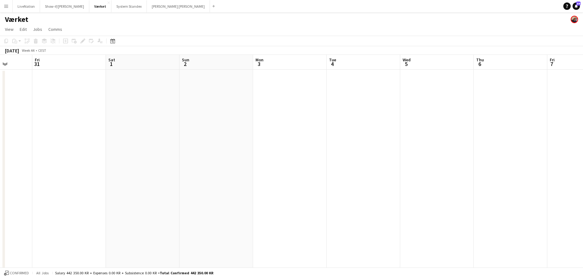
click at [471, 65] on app-calendar-viewport "Tue 28 4/4 1 Job Wed 29 Thu 30 Fri 31 Sat 1 Sun 2 Mon 3 Tue 4 Wed 5 Thu 6 Fri 7…" at bounding box center [291, 195] width 583 height 280
drag, startPoint x: 361, startPoint y: 68, endPoint x: 505, endPoint y: 66, distance: 144.3
click at [518, 68] on app-calendar-viewport "Mon 27 9/11 4 Jobs Tue 28 4/4 1 Job Wed 29 Thu 30 Fri 31 Sat 1 Sun 2 Mon 3 Tue …" at bounding box center [291, 195] width 583 height 280
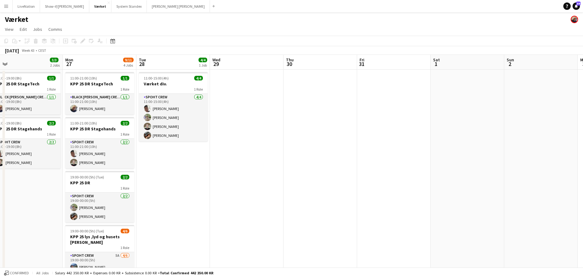
drag, startPoint x: 298, startPoint y: 64, endPoint x: 385, endPoint y: 67, distance: 88.1
click at [419, 70] on app-calendar-viewport "Fri 24 5/5 2 Jobs Sat 25 2/2 1 Job Sun 26 3/3 2 Jobs Mon 27 9/11 4 Jobs Tue 28 …" at bounding box center [291, 195] width 583 height 280
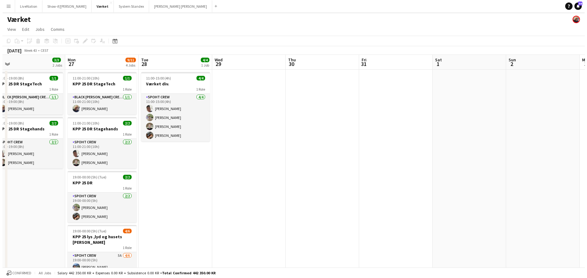
scroll to position [0, 196]
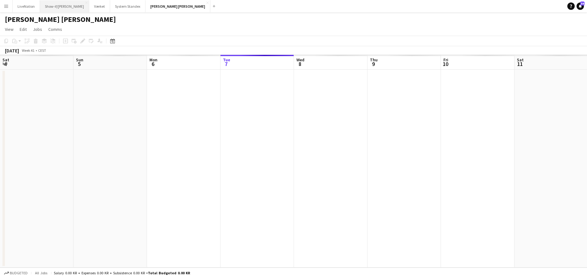
scroll to position [0, 147]
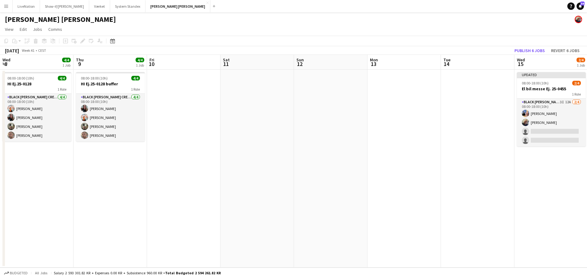
drag, startPoint x: 313, startPoint y: 188, endPoint x: 172, endPoint y: 182, distance: 140.7
click at [171, 182] on app-calendar-viewport "Sun 5 Mon 6 4/4 1 Job Tue 7 4/4 1 Job Wed 8 4/4 1 Job Thu 9 4/4 1 Job Fri 10 Sa…" at bounding box center [293, 161] width 587 height 212
drag, startPoint x: 246, startPoint y: 183, endPoint x: 125, endPoint y: 163, distance: 122.6
click at [98, 163] on app-calendar-viewport "Sun 5 Mon 6 4/4 1 Job Tue 7 4/4 1 Job Wed 8 4/4 1 Job Thu 9 4/4 1 Job Fri 10 Sa…" at bounding box center [293, 161] width 587 height 212
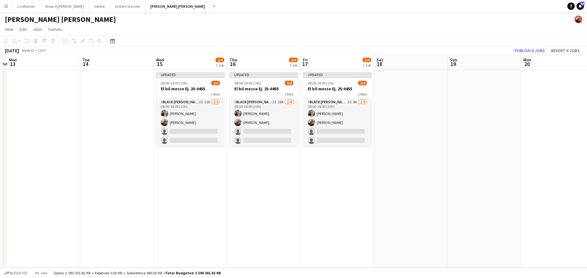
drag, startPoint x: 109, startPoint y: 163, endPoint x: 46, endPoint y: 152, distance: 64.0
click at [35, 153] on app-calendar-viewport "Fri 10 Sat 11 Sun 12 Mon 13 Tue 14 Wed 15 2/4 1 Job Thu 16 2/4 1 Job Fri 17 2/4…" at bounding box center [293, 161] width 587 height 212
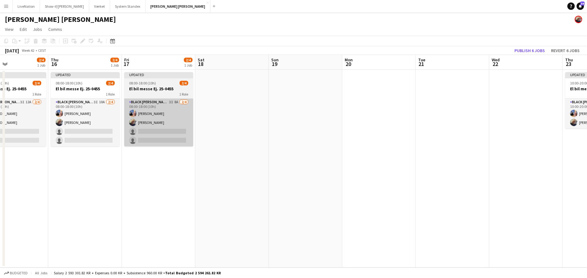
drag, startPoint x: 255, startPoint y: 152, endPoint x: 193, endPoint y: 146, distance: 62.5
click at [168, 146] on app-calendar-viewport "Sun 12 Mon 13 Tue 14 Wed 15 2/4 1 Job Thu 16 2/4 1 Job Fri 17 2/4 1 Job Sat 18 …" at bounding box center [293, 161] width 587 height 212
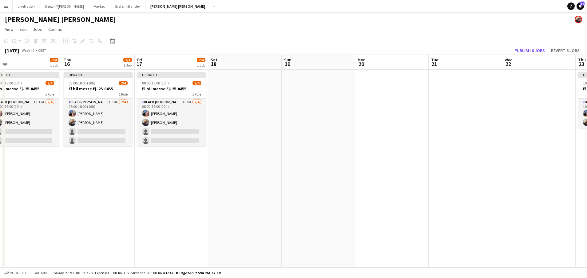
drag, startPoint x: 336, startPoint y: 140, endPoint x: 223, endPoint y: 126, distance: 113.8
click at [144, 127] on app-calendar-viewport "Sun 12 Mon 13 Tue 14 Wed 15 2/4 1 Job Thu 16 2/4 1 Job Fri 17 2/4 1 Job Sat 18 …" at bounding box center [293, 161] width 587 height 212
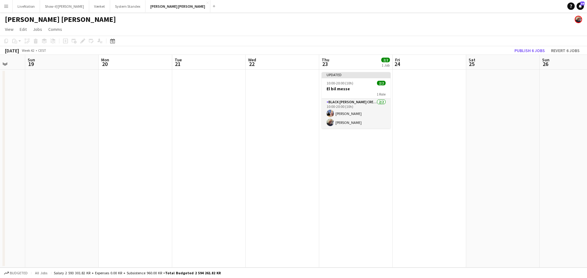
drag, startPoint x: 240, startPoint y: 130, endPoint x: 149, endPoint y: 125, distance: 91.8
click at [126, 124] on app-calendar-viewport "Thu 16 2/4 1 Job Fri 17 2/4 1 Job Sat 18 Sun 19 Mon 20 Tue 21 Wed 22 Thu 23 2/2…" at bounding box center [293, 161] width 587 height 212
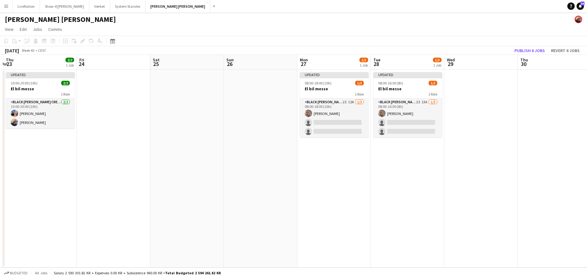
scroll to position [0, 185]
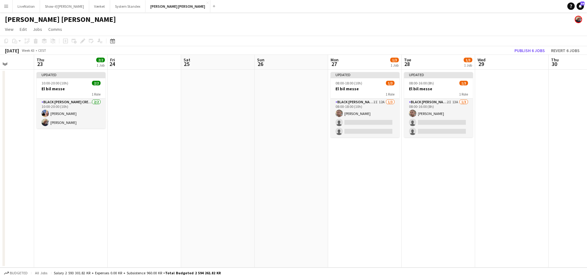
drag, startPoint x: 480, startPoint y: 137, endPoint x: 328, endPoint y: 134, distance: 151.7
click at [274, 128] on app-calendar-viewport "Mon 20 Tue 21 Wed 22 Thu 23 2/2 1 Job Fri 24 Sat 25 Sun 26 Mon 27 1/3 1 Job Tue…" at bounding box center [293, 161] width 587 height 212
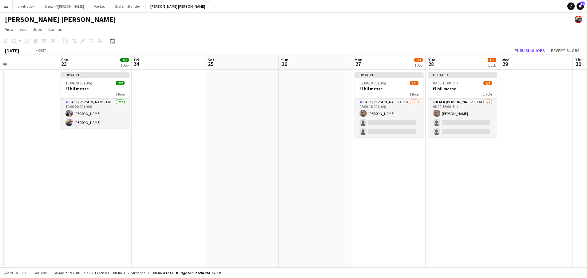
drag, startPoint x: 109, startPoint y: 167, endPoint x: 338, endPoint y: 160, distance: 229.6
click at [338, 160] on app-calendar-viewport "Mon 20 Tue 21 Wed 22 Thu 23 2/2 1 Job Fri 24 Sat 25 Sun 26 Mon 27 1/3 1 Job Tue…" at bounding box center [293, 161] width 587 height 212
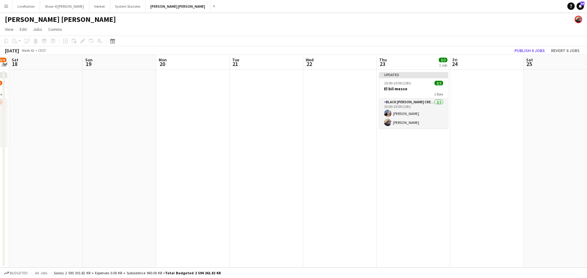
drag, startPoint x: 233, startPoint y: 161, endPoint x: 375, endPoint y: 155, distance: 142.2
click at [420, 158] on app-calendar-viewport "Thu 16 2/4 1 Job Fri 17 2/4 1 Job Sat 18 Sun 19 Mon 20 Tue 21 Wed 22 Thu 23 2/2…" at bounding box center [293, 161] width 587 height 212
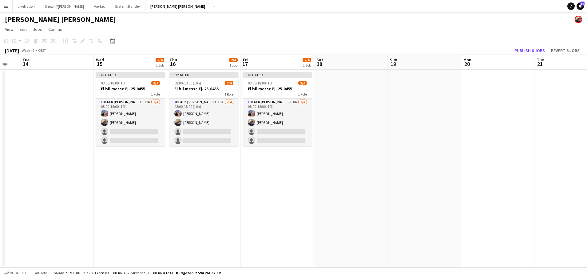
drag, startPoint x: 259, startPoint y: 156, endPoint x: 133, endPoint y: 47, distance: 166.4
click at [399, 142] on app-calendar-viewport "Sun 12 Mon 13 Tue 14 Wed 15 2/4 1 Job Thu 16 2/4 1 Job Fri 17 2/4 1 Job Sat 18 …" at bounding box center [293, 161] width 587 height 212
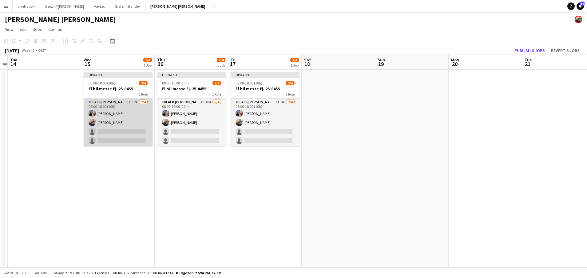
click at [102, 131] on app-card-role "Black [PERSON_NAME] Crew ([PERSON_NAME]) 3I 12A [DATE] 08:00-18:00 (10h) [PERSO…" at bounding box center [118, 122] width 69 height 48
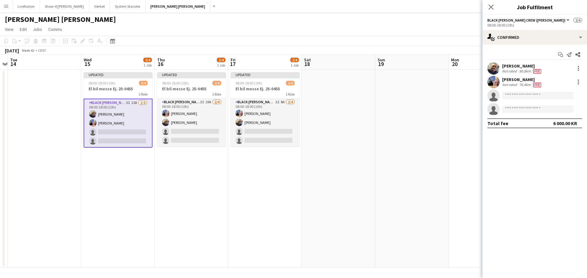
click at [107, 131] on app-card-role "Black [PERSON_NAME] Crew ([PERSON_NAME]) 3I 12A [DATE] 08:00-18:00 (10h) [PERSO…" at bounding box center [118, 122] width 69 height 49
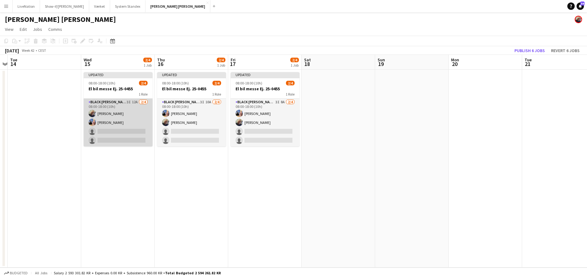
click at [117, 130] on app-card-role "Black [PERSON_NAME] Crew ([PERSON_NAME]) 3I 12A [DATE] 08:00-18:00 (10h) [PERSO…" at bounding box center [118, 122] width 69 height 48
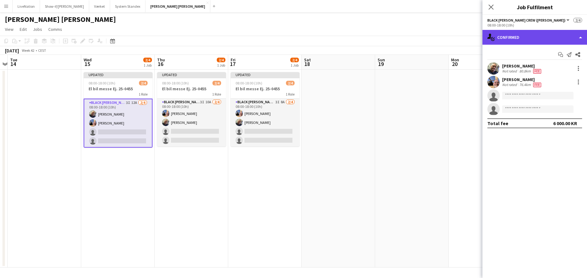
click at [580, 39] on div "single-neutral-actions-check-2 Confirmed" at bounding box center [535, 37] width 105 height 15
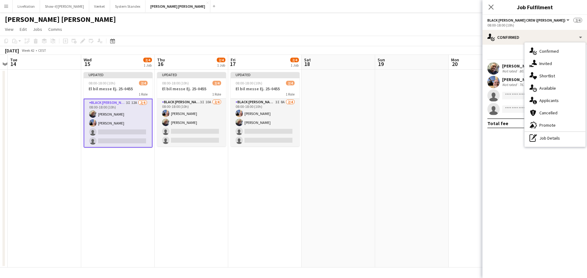
click at [560, 102] on div "single-neutral-actions-information Applicants" at bounding box center [555, 100] width 61 height 12
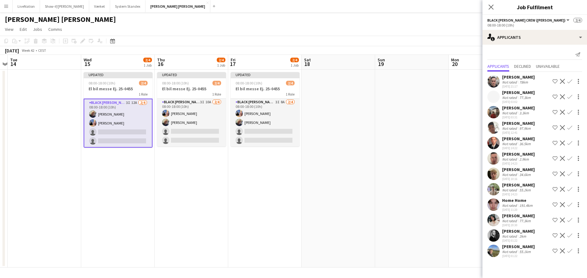
click at [530, 214] on div "[PERSON_NAME]" at bounding box center [518, 216] width 33 height 6
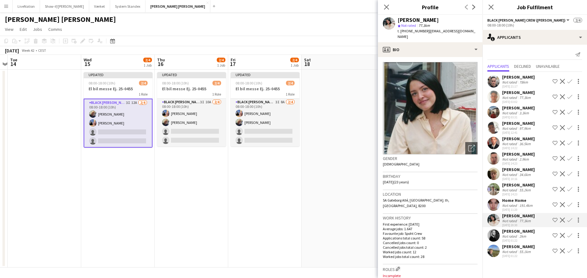
click at [525, 217] on div "[PERSON_NAME]" at bounding box center [518, 216] width 33 height 6
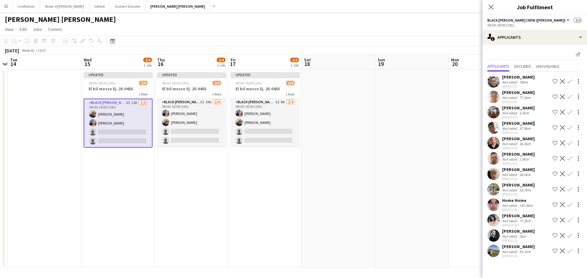
click at [526, 125] on div "[PERSON_NAME]" at bounding box center [518, 123] width 33 height 6
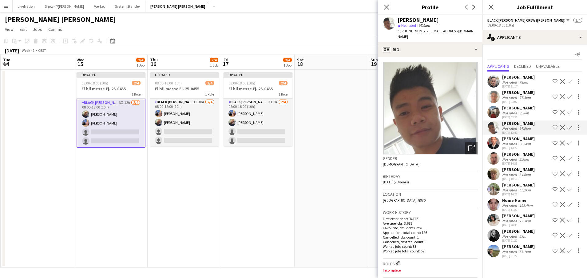
drag, startPoint x: 347, startPoint y: 149, endPoint x: 336, endPoint y: 154, distance: 11.7
click at [333, 150] on app-calendar-viewport "Sun 12 Mon 13 Tue 14 Wed 15 2/4 1 Job Thu 16 2/4 1 Job Fri 17 2/4 1 Job Sat 18 …" at bounding box center [293, 161] width 587 height 212
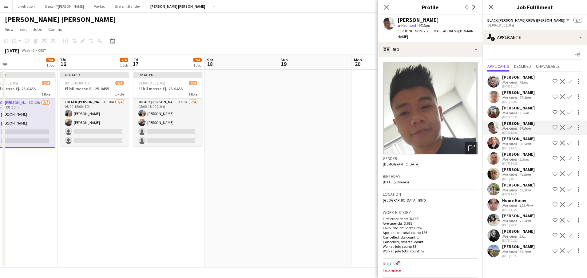
drag, startPoint x: 343, startPoint y: 154, endPoint x: 294, endPoint y: 156, distance: 49.2
click at [269, 157] on app-calendar-viewport "Sun 12 Mon 13 Tue 14 Wed 15 2/4 1 Job Thu 16 2/4 1 Job Fri 17 2/4 1 Job Sat 18 …" at bounding box center [293, 161] width 587 height 212
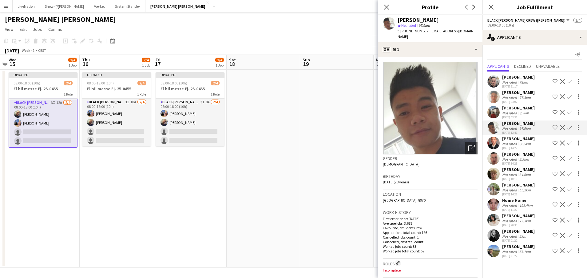
drag, startPoint x: 318, startPoint y: 154, endPoint x: 291, endPoint y: 142, distance: 29.6
click at [269, 153] on app-calendar-viewport "Sun 12 Mon 13 Tue 14 Wed 15 2/4 1 Job Thu 16 2/4 1 Job Fri 17 2/4 1 Job Sat 18 …" at bounding box center [293, 161] width 587 height 212
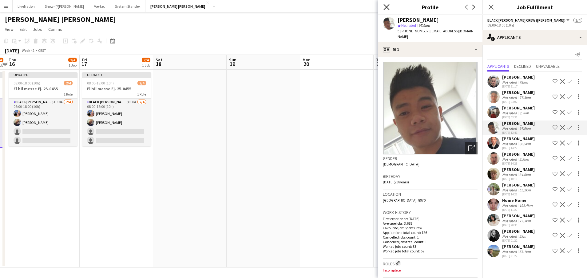
click at [388, 5] on icon "Close pop-in" at bounding box center [387, 7] width 6 height 6
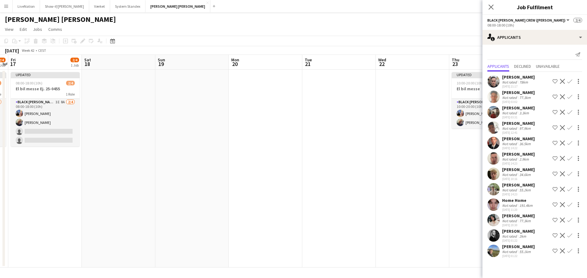
drag, startPoint x: 347, startPoint y: 107, endPoint x: 320, endPoint y: 108, distance: 27.7
click at [320, 108] on app-calendar-viewport "Tue 14 Wed 15 2/4 1 Job Thu 16 2/4 1 Job Fri 17 2/4 1 Job Sat 18 Sun 19 Mon 20 …" at bounding box center [293, 161] width 587 height 212
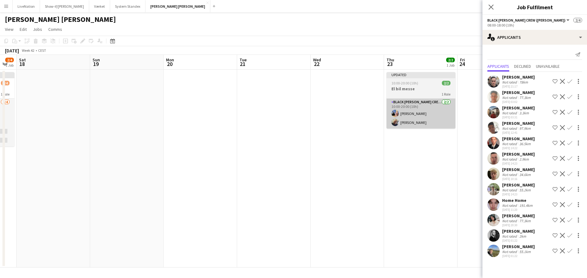
drag, startPoint x: 411, startPoint y: 108, endPoint x: 312, endPoint y: 109, distance: 99.1
click at [322, 110] on app-calendar-viewport "Wed 15 2/4 1 Job Thu 16 2/4 1 Job Fri 17 2/4 1 Job Sat 18 Sun 19 Mon 20 Tue 21 …" at bounding box center [293, 161] width 587 height 212
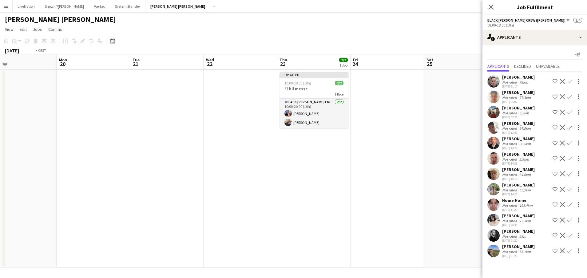
drag, startPoint x: 402, startPoint y: 132, endPoint x: 314, endPoint y: 134, distance: 88.3
click at [313, 134] on app-calendar-viewport "Thu 16 2/4 1 Job Fri 17 2/4 1 Job Sat 18 Sun 19 Mon 20 Tue 21 Wed 22 Thu 23 2/2…" at bounding box center [293, 161] width 587 height 212
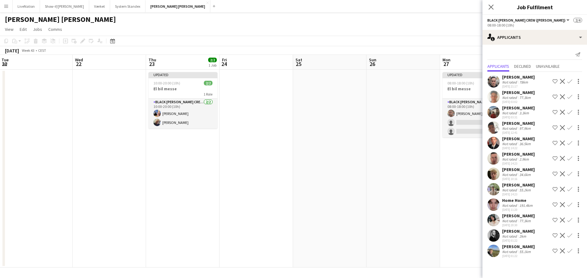
drag, startPoint x: 413, startPoint y: 145, endPoint x: 349, endPoint y: 143, distance: 64.6
click at [348, 144] on app-calendar-viewport "Sat 18 Sun 19 Mon 20 Tue 21 Wed 22 Thu 23 2/2 1 Job Fri 24 Sat 25 Sun 26 Mon 27…" at bounding box center [293, 161] width 587 height 212
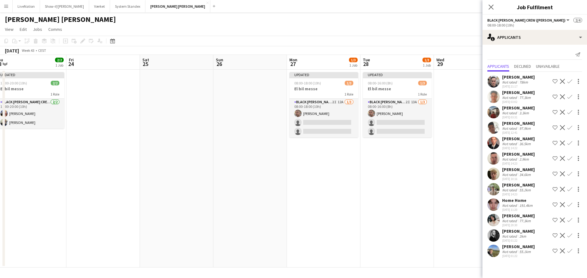
drag, startPoint x: 397, startPoint y: 147, endPoint x: 323, endPoint y: 148, distance: 73.5
click at [324, 148] on app-calendar-viewport "Mon 20 Tue 21 Wed 22 Thu 23 2/2 1 Job Fri 24 Sat 25 Sun 26 Mon 27 1/3 1 Job Tue…" at bounding box center [293, 161] width 587 height 212
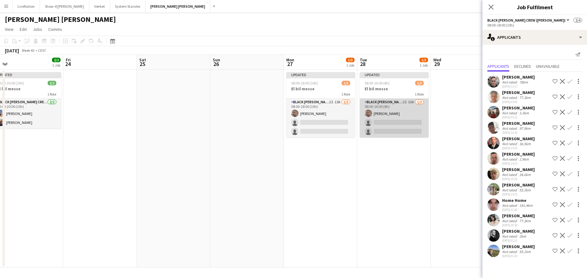
click at [414, 122] on app-card-role "Black [PERSON_NAME] Crew ([PERSON_NAME]) 2I 13A [DATE] 08:00-16:00 (8h) [PERSON…" at bounding box center [394, 117] width 69 height 39
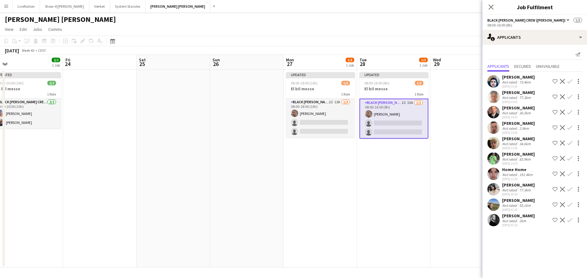
click at [256, 198] on app-date-cell at bounding box center [247, 169] width 74 height 198
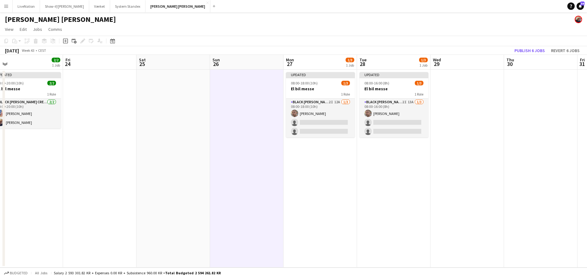
scroll to position [0, 231]
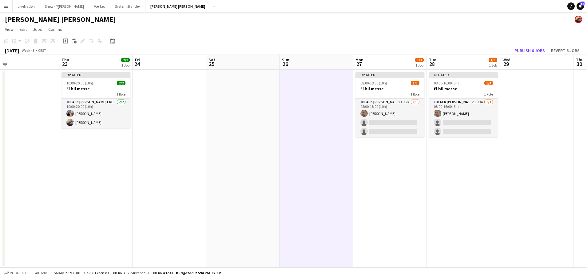
drag, startPoint x: 86, startPoint y: 61, endPoint x: 229, endPoint y: 72, distance: 143.2
click at [229, 72] on app-calendar-viewport "Mon 20 Tue 21 Wed 22 Thu 23 2/2 1 Job Fri 24 Sat 25 Sun 26 Mon 27 1/3 1 Job Tue…" at bounding box center [293, 161] width 587 height 212
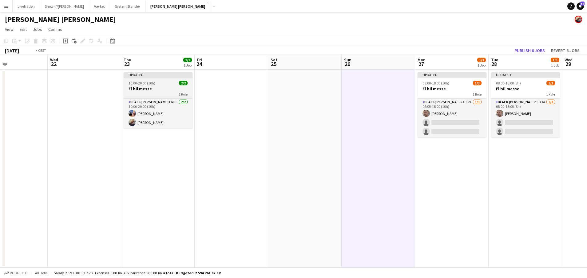
drag, startPoint x: 146, startPoint y: 61, endPoint x: 279, endPoint y: 82, distance: 134.5
click at [282, 82] on app-calendar-viewport "Sun 19 Mon 20 Tue 21 Wed 22 Thu 23 2/2 1 Job Fri 24 Sat 25 Sun 26 Mon 27 1/3 1 …" at bounding box center [293, 161] width 587 height 212
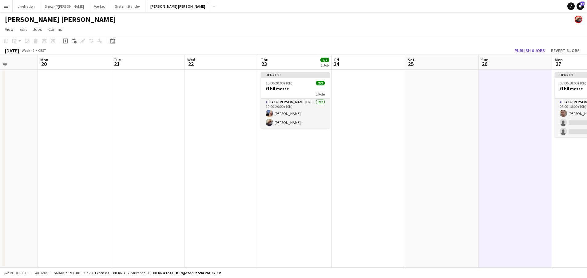
drag, startPoint x: 201, startPoint y: 72, endPoint x: 204, endPoint y: 61, distance: 11.8
click at [257, 74] on app-calendar-viewport "Fri 17 2/4 1 Job Sat 18 Sun 19 Mon 20 Tue 21 Wed 22 Thu 23 2/2 1 Job Fri 24 Sat…" at bounding box center [293, 161] width 587 height 212
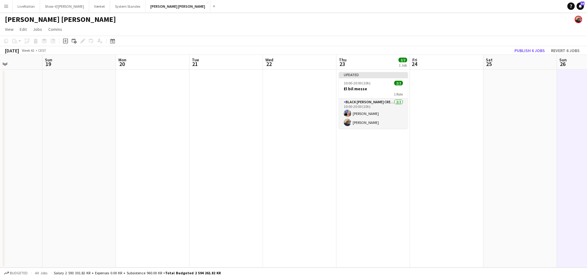
drag, startPoint x: 255, startPoint y: 70, endPoint x: 261, endPoint y: 73, distance: 6.9
click at [261, 73] on app-calendar-viewport "Thu 16 2/4 1 Job Fri 17 2/4 1 Job Sat 18 Sun 19 Mon 20 Tue 21 Wed 22 Thu 23 2/2…" at bounding box center [293, 161] width 587 height 212
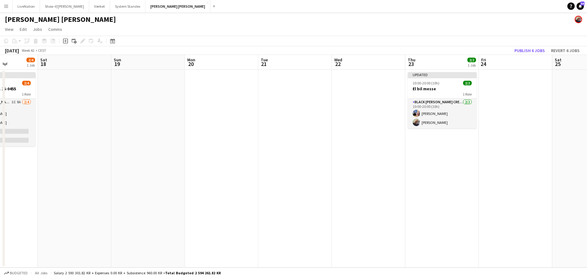
drag, startPoint x: 295, startPoint y: 82, endPoint x: 304, endPoint y: 84, distance: 8.8
click at [304, 84] on app-calendar-viewport "Wed 15 2/4 1 Job Thu 16 2/4 1 Job Fri 17 2/4 1 Job Sat 18 Sun 19 Mon 20 Tue 21 …" at bounding box center [293, 161] width 587 height 212
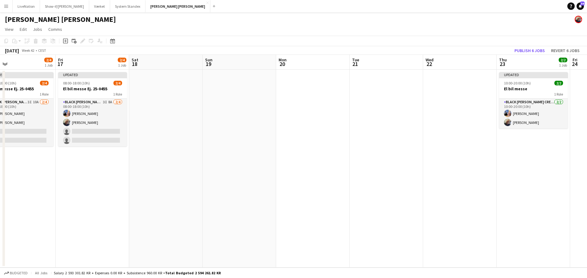
drag, startPoint x: 224, startPoint y: 72, endPoint x: 314, endPoint y: 85, distance: 91.1
click at [317, 85] on app-calendar-viewport "Tue 14 Wed 15 2/4 1 Job Thu 16 2/4 1 Job Fri 17 2/4 1 Job Sat 18 Sun 19 Mon 20 …" at bounding box center [293, 161] width 587 height 212
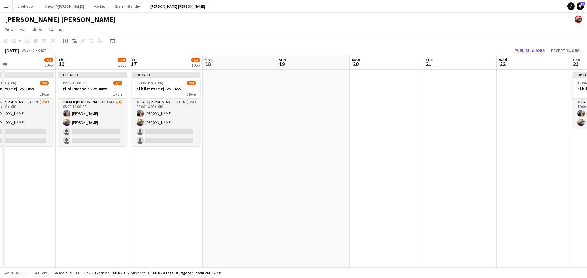
scroll to position [0, 164]
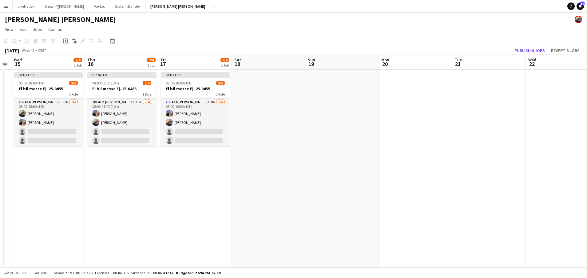
drag, startPoint x: 250, startPoint y: 66, endPoint x: 280, endPoint y: 66, distance: 29.2
click at [279, 66] on app-calendar-viewport "Mon 13 Tue 14 Wed 15 2/4 1 Job Thu 16 2/4 1 Job Fri 17 2/4 1 Job Sat 18 Sun 19 …" at bounding box center [293, 161] width 587 height 212
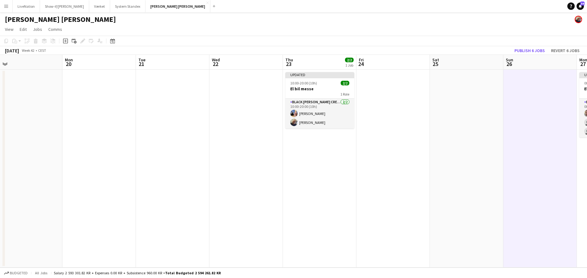
drag, startPoint x: 461, startPoint y: 66, endPoint x: 171, endPoint y: 51, distance: 289.9
click at [159, 54] on app-calendar "Copy Paste Paste Command V Paste with crew Command Shift V Paste linked Job [GE…" at bounding box center [293, 151] width 587 height 231
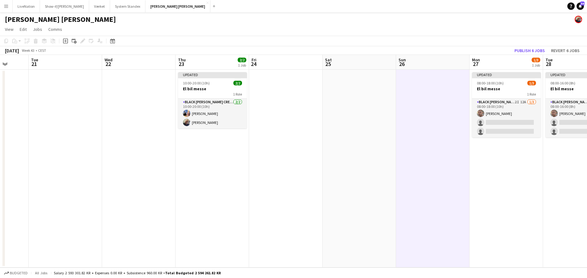
drag, startPoint x: 365, startPoint y: 71, endPoint x: 227, endPoint y: 61, distance: 137.6
click at [226, 61] on app-calendar-viewport "Sat 18 Sun 19 Mon 20 Tue 21 Wed 22 Thu 23 2/2 1 Job Fri 24 Sat 25 Sun 26 Mon 27…" at bounding box center [293, 161] width 587 height 212
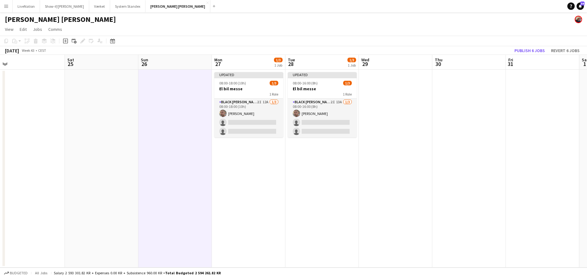
drag, startPoint x: 323, startPoint y: 72, endPoint x: 365, endPoint y: 58, distance: 44.5
click at [169, 56] on app-calendar-viewport "Tue 21 Wed 22 Thu 23 2/2 1 Job Fri 24 Sat 25 Sun 26 Mon 27 1/3 1 Job Tue 28 1/3…" at bounding box center [293, 161] width 587 height 212
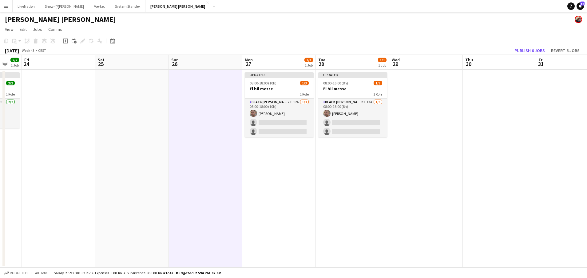
drag, startPoint x: 363, startPoint y: 60, endPoint x: 193, endPoint y: 49, distance: 170.5
click at [157, 50] on app-calendar "Copy Paste Paste Command V Paste with crew Command Shift V Paste linked Job [GE…" at bounding box center [293, 151] width 587 height 231
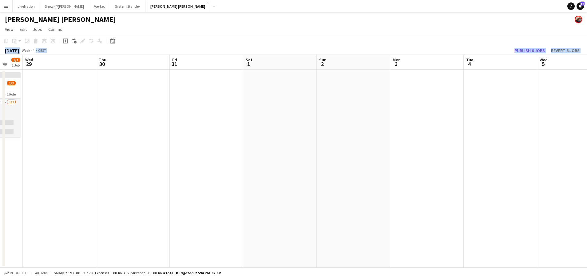
drag, startPoint x: 350, startPoint y: 70, endPoint x: 367, endPoint y: 73, distance: 16.7
click at [158, 44] on app-calendar "Copy Paste Paste Command V Paste with crew Command Shift V Paste linked Job [GE…" at bounding box center [293, 151] width 587 height 231
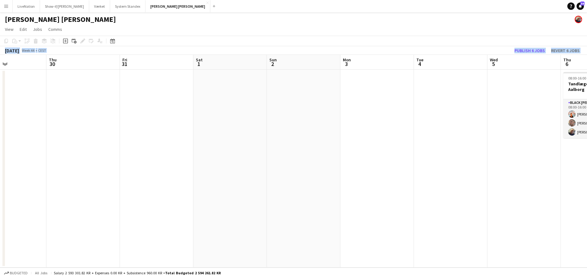
drag, startPoint x: 354, startPoint y: 74, endPoint x: 180, endPoint y: 35, distance: 178.2
click at [125, 32] on app-board "[PERSON_NAME] [PERSON_NAME] View Day view expanded Day view collapsed Month vie…" at bounding box center [293, 144] width 587 height 265
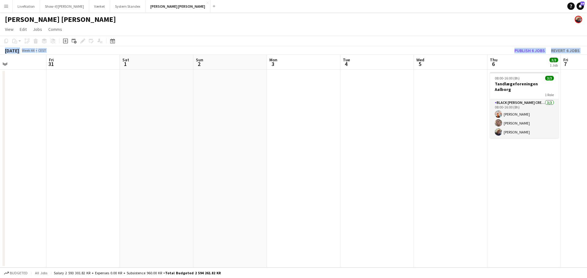
drag, startPoint x: 247, startPoint y: 55, endPoint x: 294, endPoint y: 52, distance: 46.9
click at [228, 50] on div "[DATE] Week 44 • CEST Publish 6 jobs Revert 6 jobs" at bounding box center [293, 50] width 587 height 9
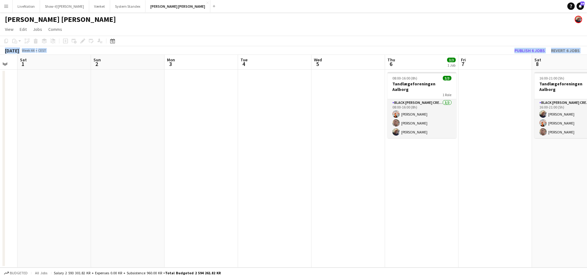
scroll to position [0, 166]
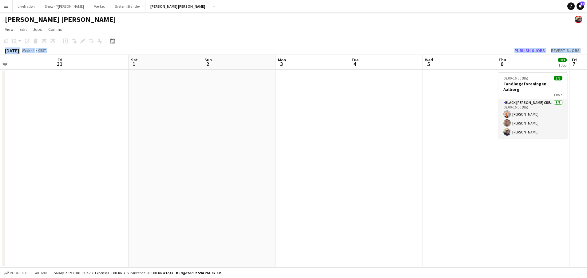
drag, startPoint x: 426, startPoint y: 69, endPoint x: 317, endPoint y: 53, distance: 111.1
click at [226, 49] on app-calendar "Copy Paste Paste Command V Paste with crew Command Shift V Paste linked Job [GE…" at bounding box center [293, 151] width 587 height 231
